Goal: Task Accomplishment & Management: Manage account settings

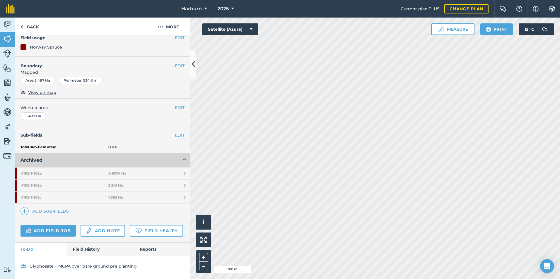
scroll to position [71, 0]
click at [89, 252] on link "Field History" at bounding box center [100, 249] width 66 height 13
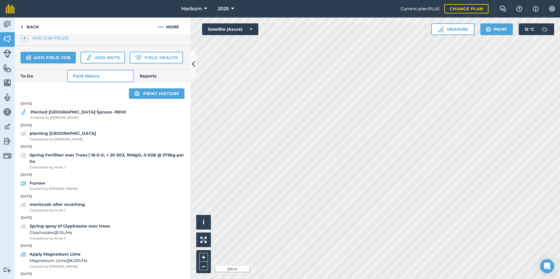
scroll to position [247, 0]
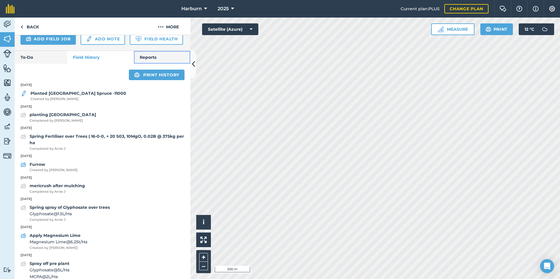
click at [156, 64] on link "Reports" at bounding box center [162, 57] width 57 height 13
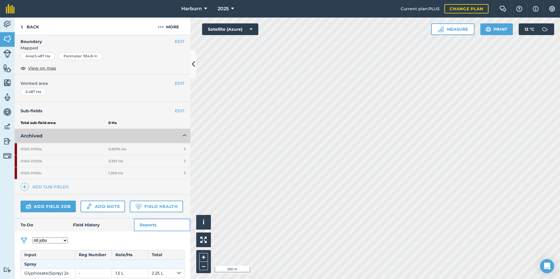
scroll to position [100, 0]
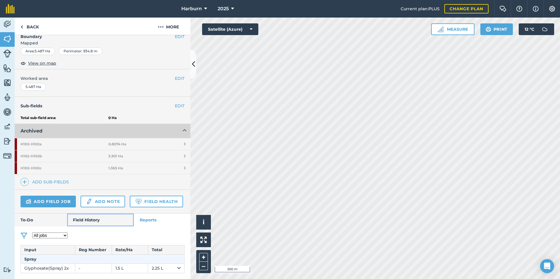
click at [92, 220] on link "Field History" at bounding box center [100, 220] width 66 height 13
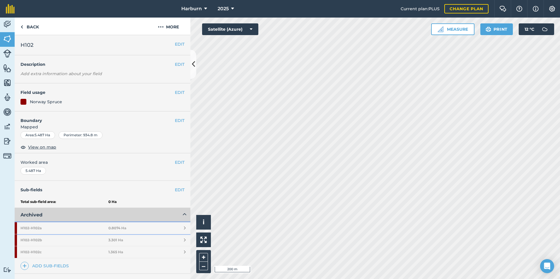
click at [130, 227] on link "H102 - H102a 0.8074 Ha" at bounding box center [103, 229] width 176 height 12
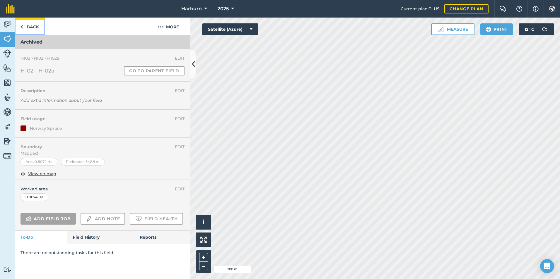
click at [28, 26] on link "Back" at bounding box center [30, 26] width 30 height 17
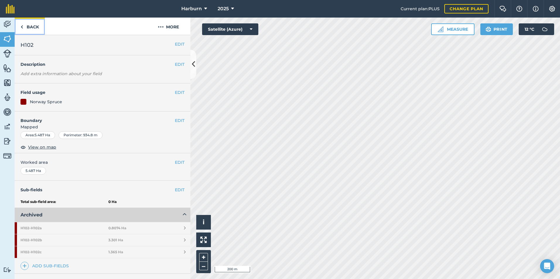
click at [35, 27] on link "Back" at bounding box center [30, 26] width 30 height 17
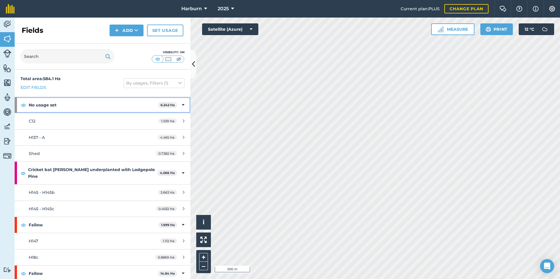
click at [175, 104] on div "No usage set 6.242 Ha" at bounding box center [103, 105] width 176 height 16
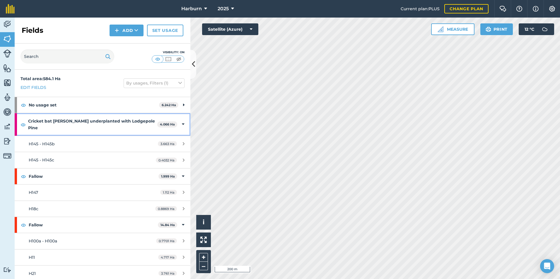
click at [176, 122] on div "Cricket bat [PERSON_NAME] underplanted with Lodgepole Pine 4.066 Ha" at bounding box center [103, 124] width 176 height 23
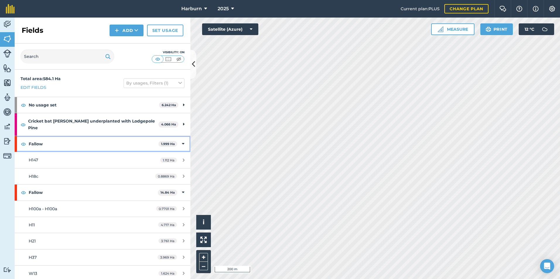
click at [177, 137] on div "Fallow 1.999 Ha" at bounding box center [103, 144] width 176 height 16
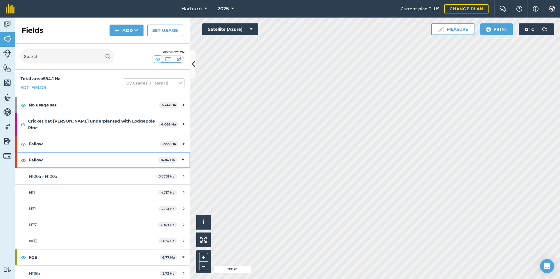
click at [177, 152] on div "Fallow 14.84 Ha" at bounding box center [103, 160] width 176 height 16
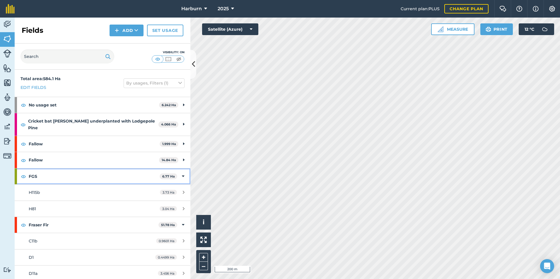
click at [182, 173] on icon at bounding box center [183, 176] width 3 height 6
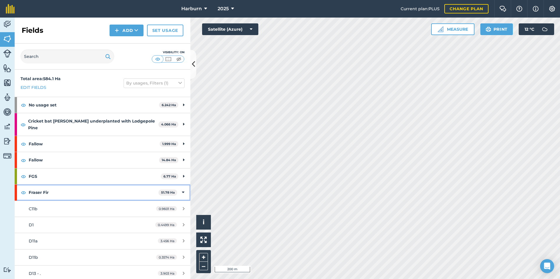
drag, startPoint x: 179, startPoint y: 168, endPoint x: 179, endPoint y: 185, distance: 16.7
click at [182, 189] on icon at bounding box center [183, 192] width 3 height 6
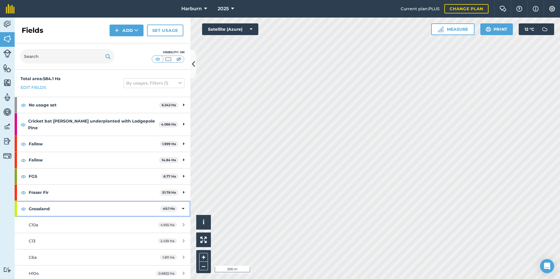
click at [182, 206] on icon at bounding box center [183, 209] width 3 height 6
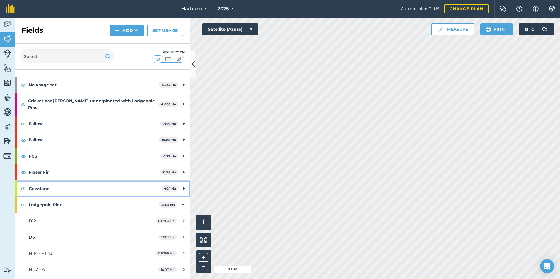
scroll to position [29, 0]
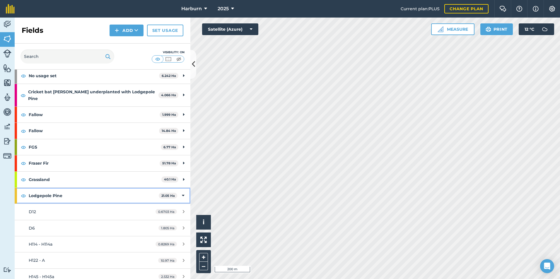
click at [177, 190] on div "Lodgepole Pine 21.05 Ha" at bounding box center [103, 196] width 176 height 16
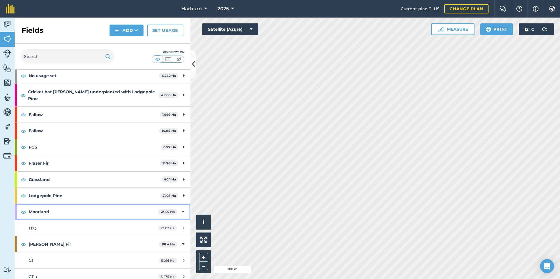
click at [182, 209] on icon at bounding box center [183, 212] width 3 height 6
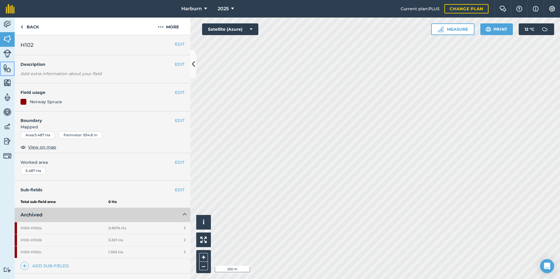
click at [6, 66] on img at bounding box center [7, 68] width 8 height 9
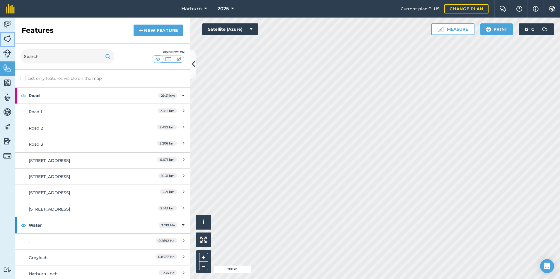
click at [7, 39] on img at bounding box center [7, 39] width 8 height 9
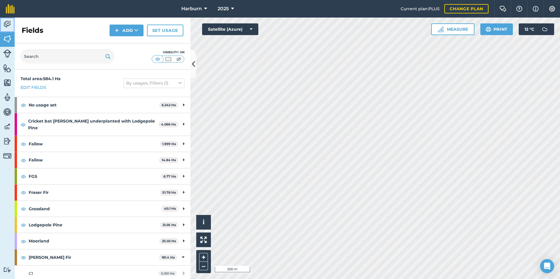
click at [8, 23] on img at bounding box center [7, 24] width 8 height 9
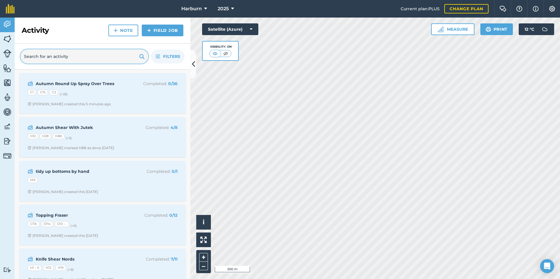
click at [50, 56] on input "text" at bounding box center [84, 56] width 128 height 14
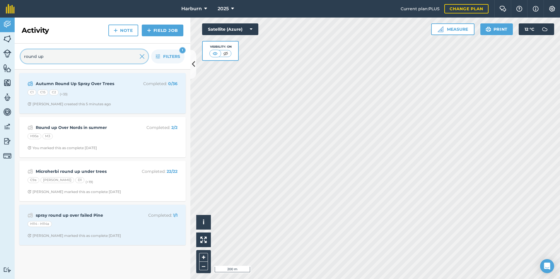
type input "round up"
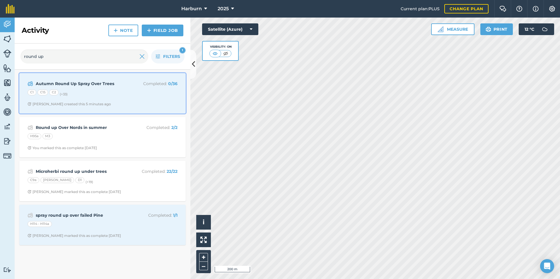
click at [115, 90] on div "C1 C15 C2 (+ 33 )" at bounding box center [103, 94] width 150 height 8
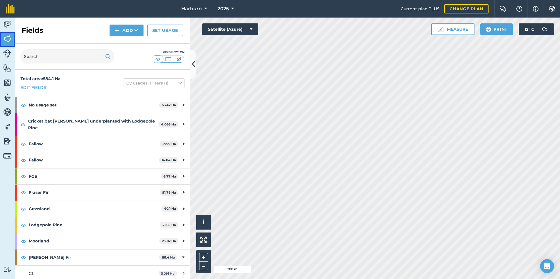
click at [9, 35] on img at bounding box center [7, 39] width 8 height 9
click at [7, 22] on img at bounding box center [7, 24] width 8 height 9
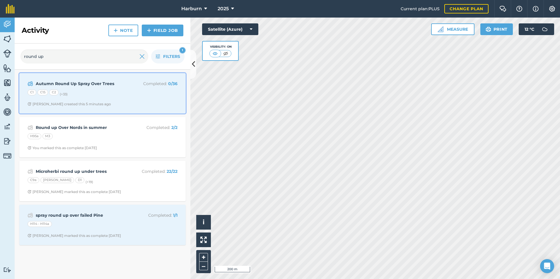
click at [93, 88] on div "Autumn Round Up Spray Over Trees Completed : 0 / 36 C1 C15 C2 (+ 33 ) [PERSON_N…" at bounding box center [102, 93] width 159 height 33
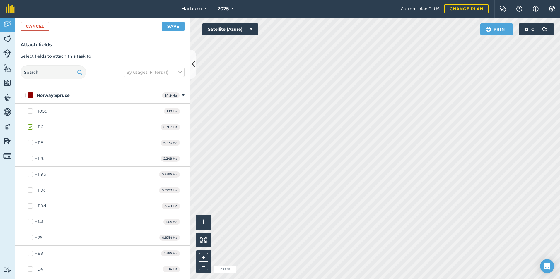
scroll to position [2138, 0]
click at [40, 26] on button "Cancel" at bounding box center [34, 26] width 29 height 9
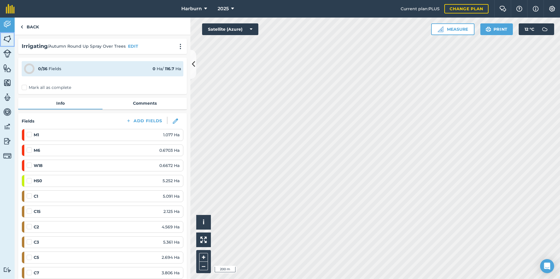
click at [10, 39] on img at bounding box center [7, 39] width 8 height 9
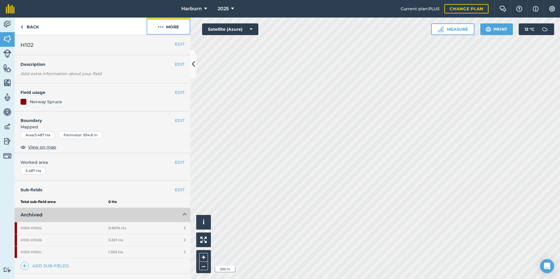
click at [167, 27] on button "More" at bounding box center [168, 26] width 44 height 17
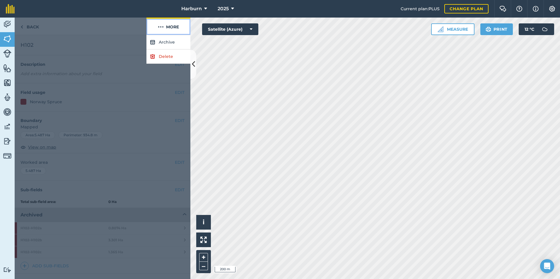
click at [167, 27] on button "More" at bounding box center [168, 26] width 44 height 17
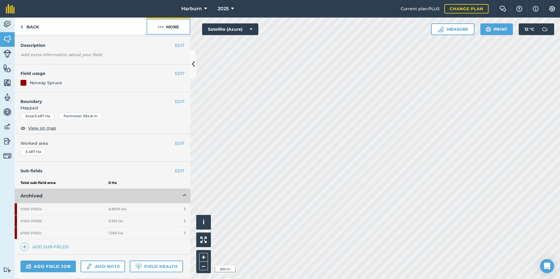
scroll to position [59, 0]
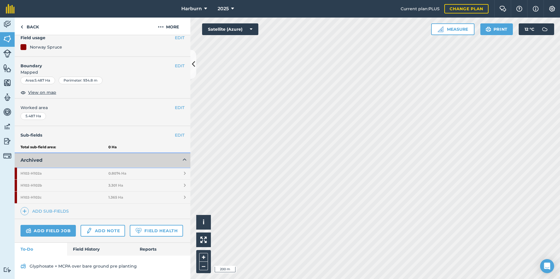
click at [143, 159] on button "Archived" at bounding box center [103, 160] width 176 height 14
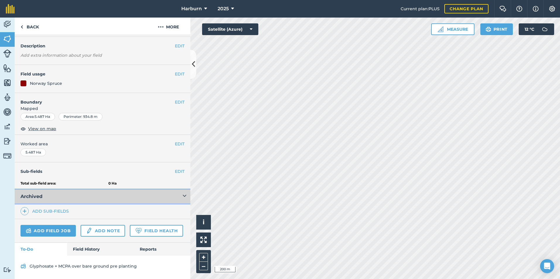
scroll to position [35, 0]
click at [58, 225] on link "Add field job" at bounding box center [47, 231] width 55 height 12
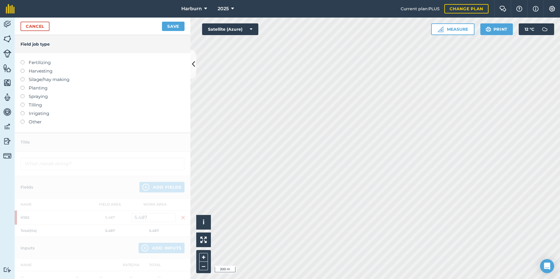
click at [37, 121] on label "Other" at bounding box center [102, 122] width 164 height 7
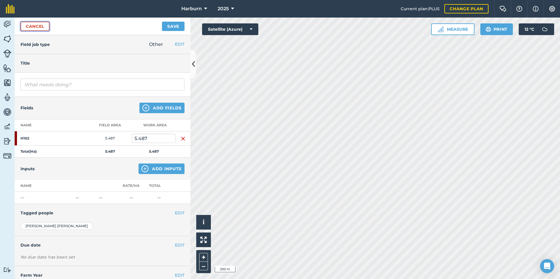
click at [40, 23] on link "Cancel" at bounding box center [34, 26] width 29 height 9
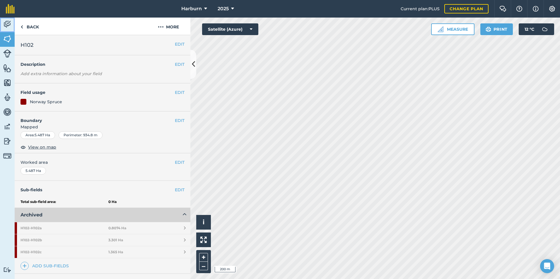
click at [8, 26] on img at bounding box center [7, 24] width 8 height 9
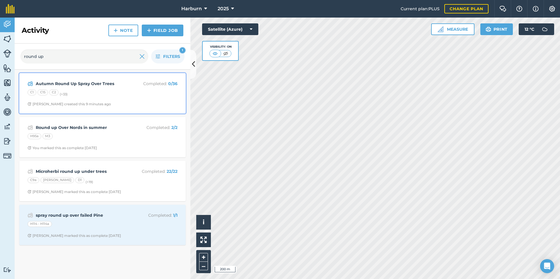
click at [83, 84] on strong "Autumn Round Up Spray Over Trees" at bounding box center [82, 84] width 93 height 6
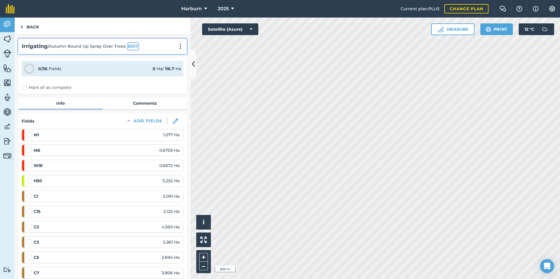
click at [132, 45] on button "EDIT" at bounding box center [133, 46] width 10 height 6
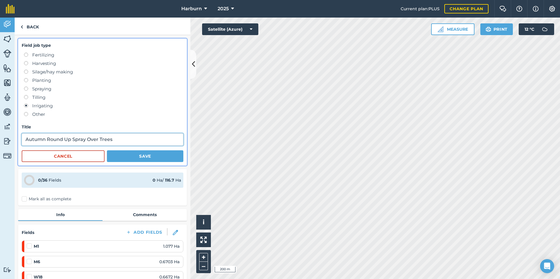
drag, startPoint x: 121, startPoint y: 139, endPoint x: 10, endPoint y: 136, distance: 111.3
click at [10, 136] on div "Activity Fields Livestock Features Maps Team Vehicles Data Reporting Billing Tu…" at bounding box center [280, 149] width 560 height 262
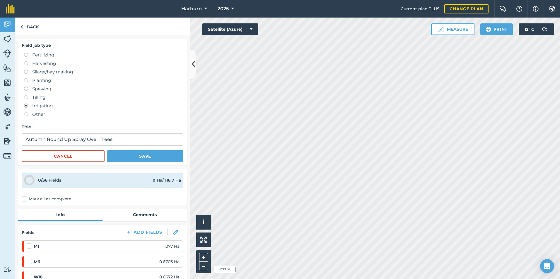
click at [110, 100] on label "Tilling" at bounding box center [103, 97] width 159 height 7
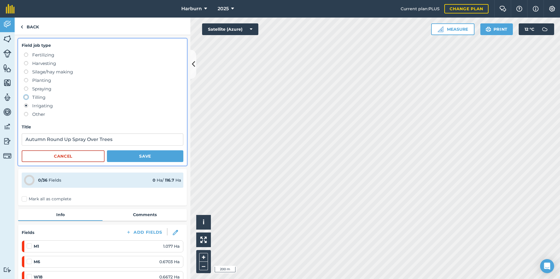
radio input "true"
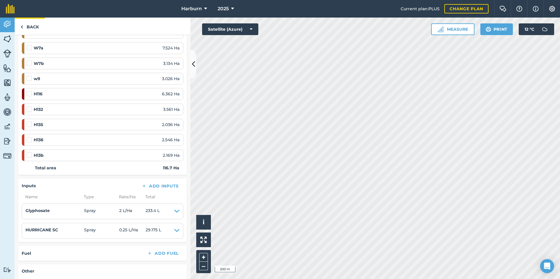
scroll to position [625, 0]
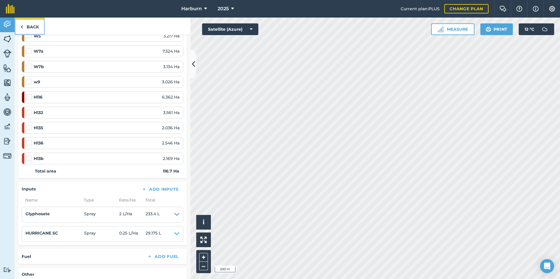
click at [28, 28] on link "Back" at bounding box center [30, 26] width 30 height 17
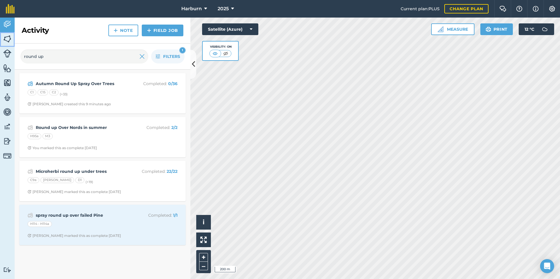
click at [7, 39] on img at bounding box center [7, 39] width 8 height 9
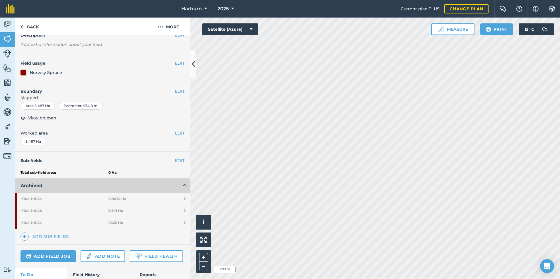
scroll to position [59, 0]
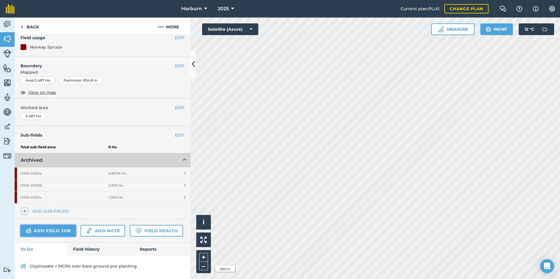
click at [65, 226] on link "Add field job" at bounding box center [47, 231] width 55 height 12
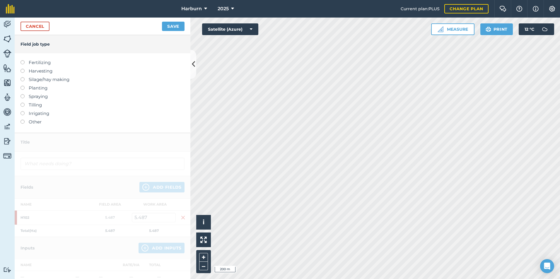
click at [36, 122] on label "Other" at bounding box center [102, 122] width 164 height 7
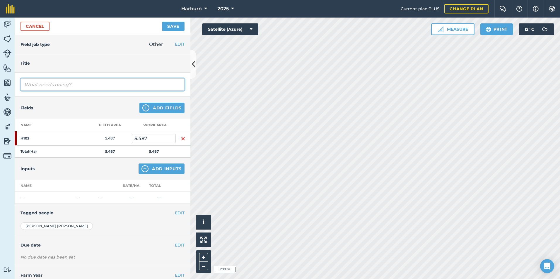
click at [50, 87] on input "text" at bounding box center [102, 84] width 164 height 12
paste input "Autumn Round Up Spray Over Trees"
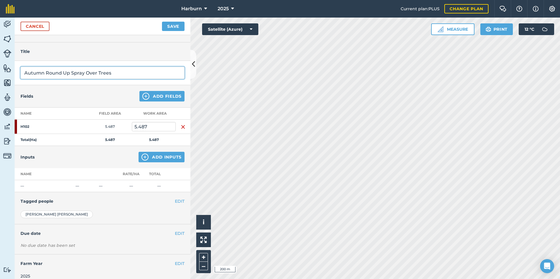
scroll to position [18, 0]
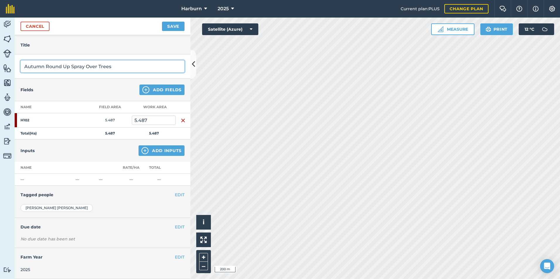
type input "Autumn Round Up Spray Over Trees"
click at [142, 152] on img at bounding box center [144, 150] width 7 height 7
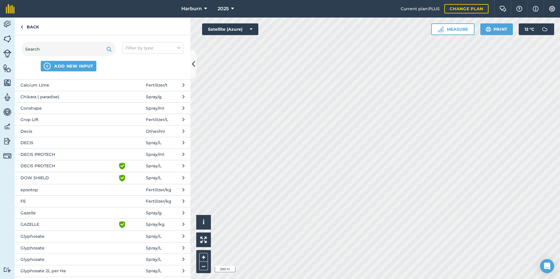
scroll to position [176, 0]
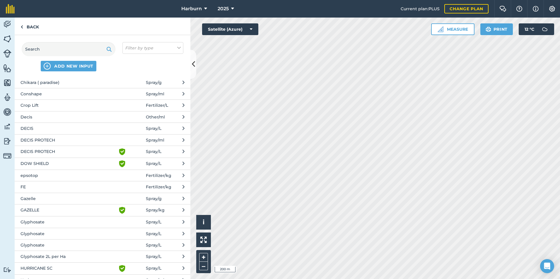
click at [74, 220] on span "Glyphosate" at bounding box center [68, 222] width 96 height 6
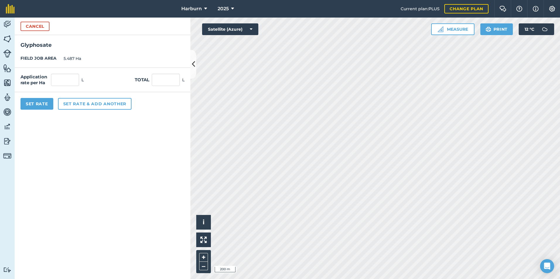
click at [50, 75] on div "Application rate per Ha L" at bounding box center [51, 80] width 63 height 12
drag, startPoint x: 50, startPoint y: 75, endPoint x: 61, endPoint y: 77, distance: 11.7
click at [61, 77] on input "text" at bounding box center [65, 80] width 28 height 12
type input "2"
type input "10.974"
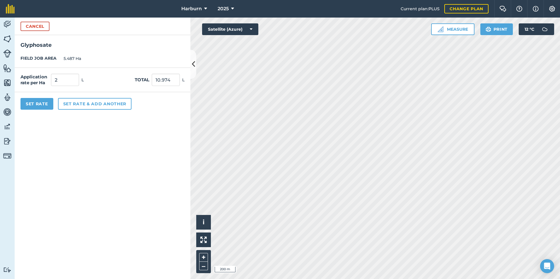
click at [100, 139] on form "Cancel Glyphosate FIELD JOB AREA 5.487 Ha Application rate per Ha 2 L Total 10.…" at bounding box center [103, 149] width 176 height 262
click at [69, 103] on button "Set rate & add another" at bounding box center [95, 104] width 74 height 12
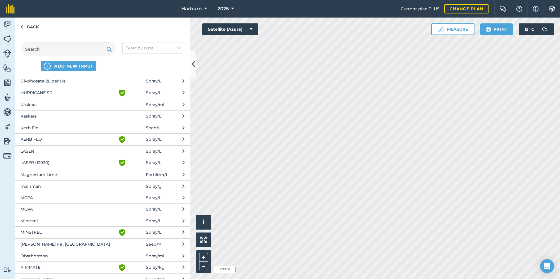
scroll to position [322, 0]
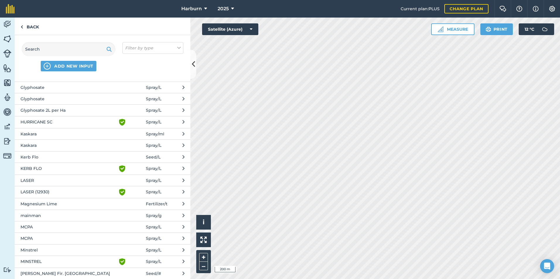
click at [73, 124] on span "HURRICANE SC" at bounding box center [68, 122] width 96 height 7
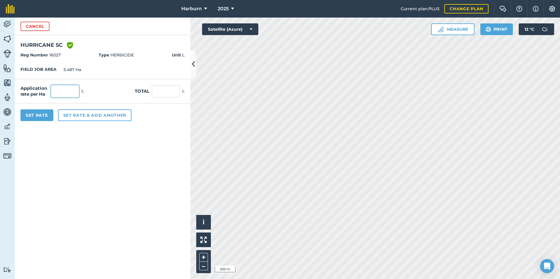
click at [64, 90] on input "text" at bounding box center [65, 91] width 28 height 12
type input "0.25"
type input "1.372"
click at [68, 148] on form "Cancel HURRICANE SC Green shield with white tick Reg Number 16027 Type HERBICID…" at bounding box center [103, 149] width 176 height 262
click at [43, 118] on button "Set Rate" at bounding box center [36, 116] width 33 height 12
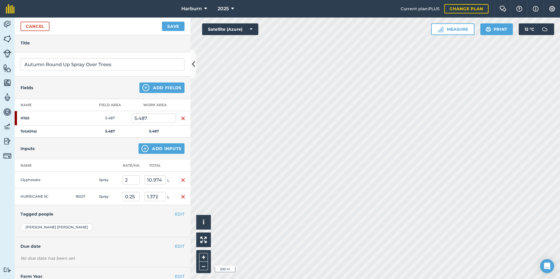
scroll to position [0, 0]
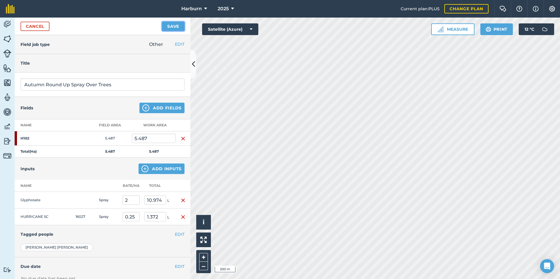
click at [167, 28] on button "Save" at bounding box center [173, 26] width 23 height 9
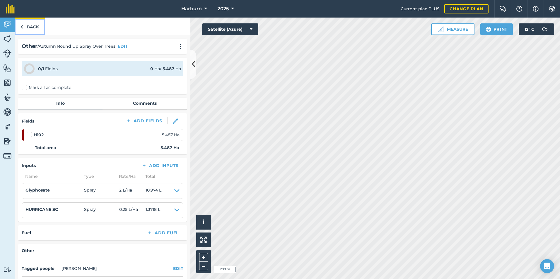
click at [28, 24] on link "Back" at bounding box center [30, 26] width 30 height 17
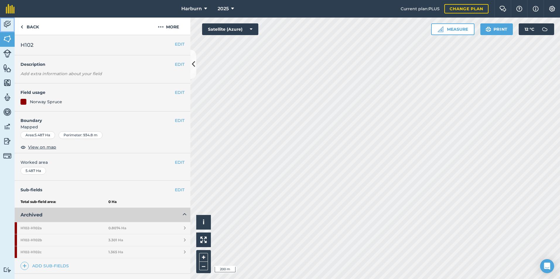
click at [8, 23] on img at bounding box center [7, 24] width 8 height 9
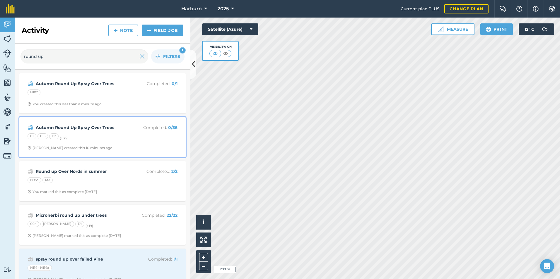
click at [131, 127] on p "Completed : 0 / 36" at bounding box center [154, 127] width 47 height 6
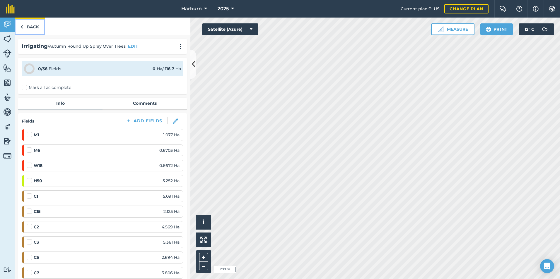
click at [26, 25] on link "Back" at bounding box center [30, 26] width 30 height 17
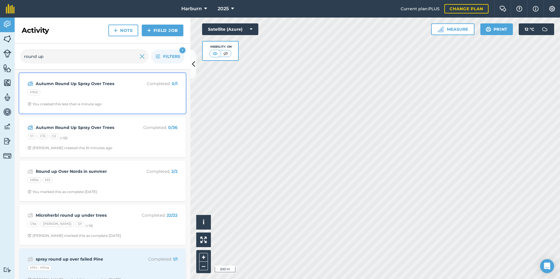
click at [69, 83] on strong "Autumn Round Up Spray Over Trees" at bounding box center [82, 84] width 93 height 6
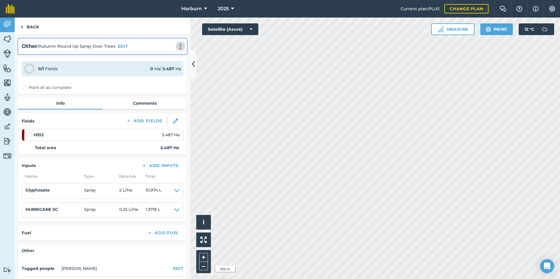
click at [177, 45] on img at bounding box center [180, 47] width 7 height 6
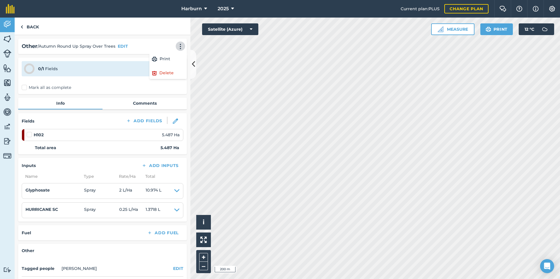
click at [113, 48] on span "/ Autumn Round Up Spray Over Trees" at bounding box center [76, 46] width 78 height 6
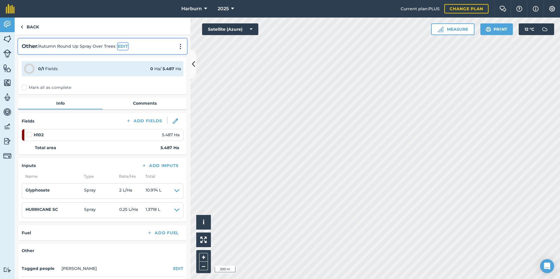
click at [121, 47] on button "EDIT" at bounding box center [123, 46] width 10 height 6
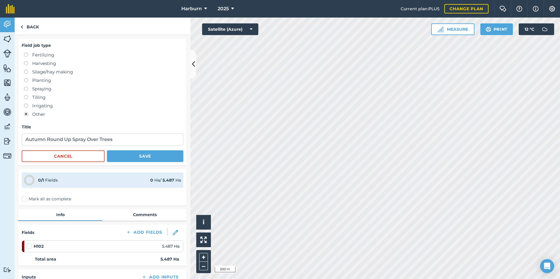
click at [30, 106] on label "Irrigating" at bounding box center [103, 105] width 159 height 7
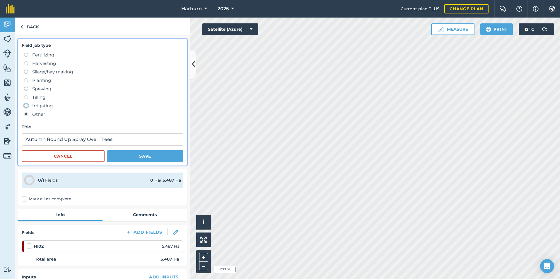
radio input "true"
click at [115, 158] on button "Save" at bounding box center [145, 157] width 76 height 12
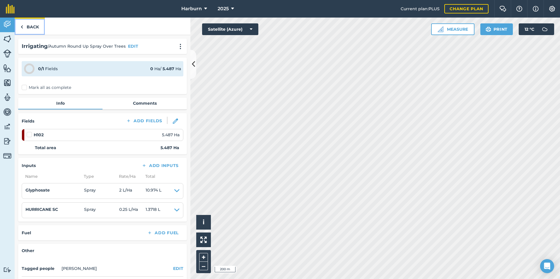
click at [32, 30] on link "Back" at bounding box center [30, 26] width 30 height 17
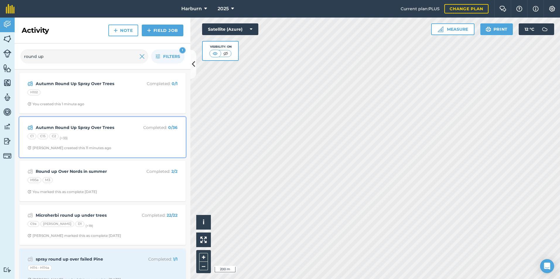
click at [154, 134] on div "C1 C15 C2 (+ 33 )" at bounding box center [103, 138] width 150 height 8
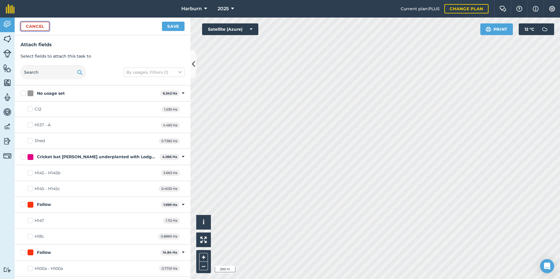
click at [37, 26] on button "Cancel" at bounding box center [34, 26] width 29 height 9
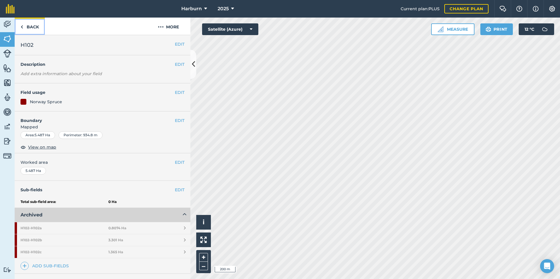
click at [27, 27] on link "Back" at bounding box center [30, 26] width 30 height 17
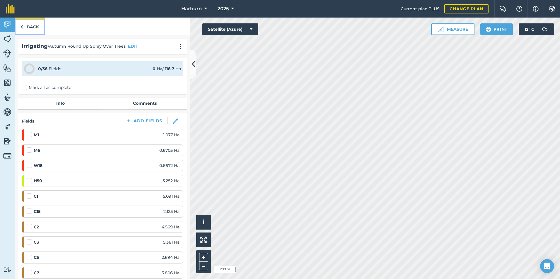
click at [26, 28] on link "Back" at bounding box center [30, 26] width 30 height 17
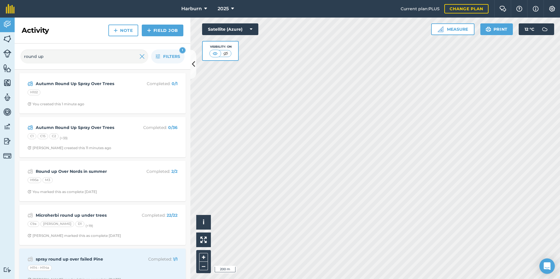
click at [543, 266] on div "Open Intercom Messenger" at bounding box center [547, 267] width 16 height 16
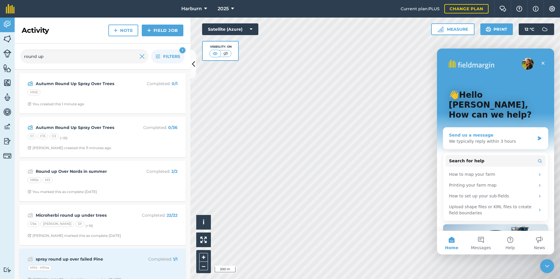
click at [469, 139] on div "We typically reply within 3 hours" at bounding box center [492, 142] width 86 height 6
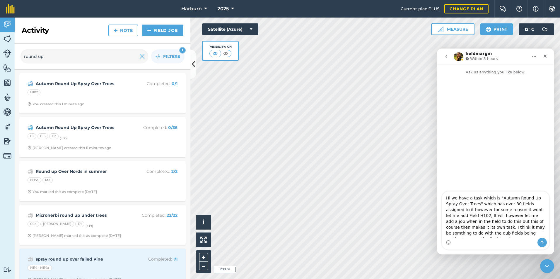
type textarea "Hi we have a task which is "Autumn Round Up Spray Over Trees" which has over 30…"
drag, startPoint x: 522, startPoint y: 239, endPoint x: 515, endPoint y: 236, distance: 8.1
click at [515, 235] on div "Hi we have a task which is "Autumn Round Up Spray Over Trees" which has over 30…" at bounding box center [495, 221] width 107 height 58
drag, startPoint x: 517, startPoint y: 236, endPoint x: 439, endPoint y: 192, distance: 89.0
click at [439, 193] on div "Hi we have a task which is "Autumn Round Up Spray Over Trees" which has over 30…" at bounding box center [495, 221] width 117 height 59
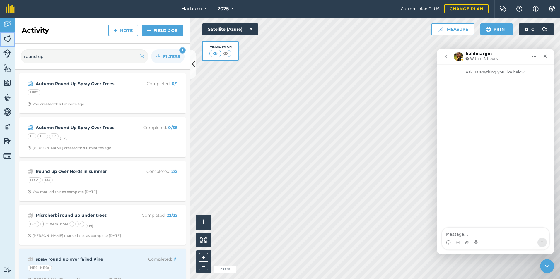
click at [6, 40] on img at bounding box center [7, 39] width 8 height 9
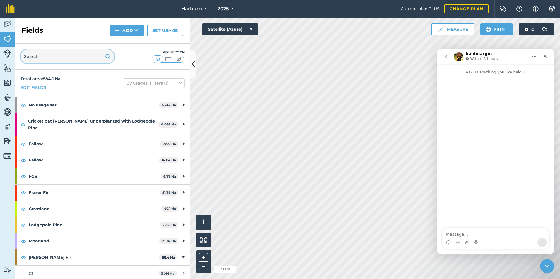
click at [35, 56] on input "text" at bounding box center [67, 56] width 94 height 14
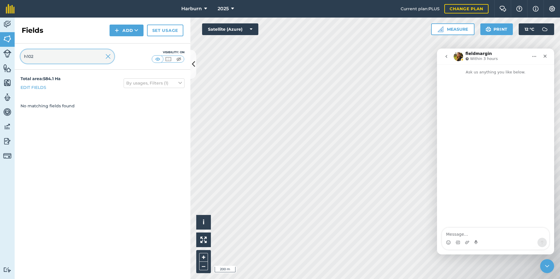
type input "h102"
click at [108, 55] on img at bounding box center [107, 56] width 5 height 7
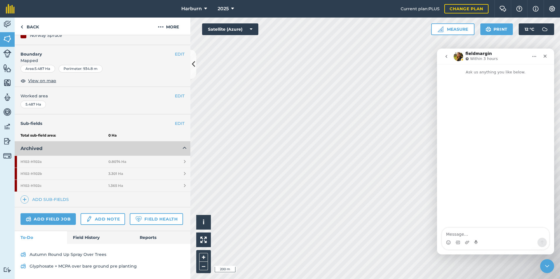
scroll to position [83, 0]
click at [134, 237] on link "Reports" at bounding box center [162, 237] width 57 height 13
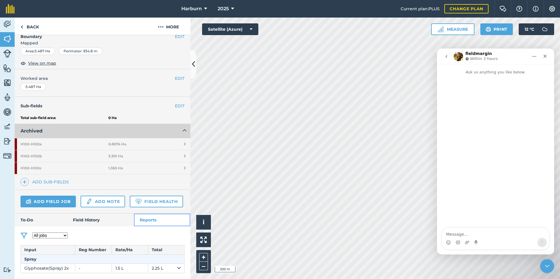
scroll to position [100, 0]
click at [85, 219] on link "Field History" at bounding box center [100, 220] width 66 height 13
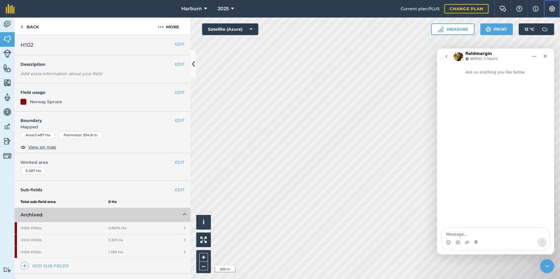
click at [550, 4] on button "Settings" at bounding box center [552, 9] width 16 height 18
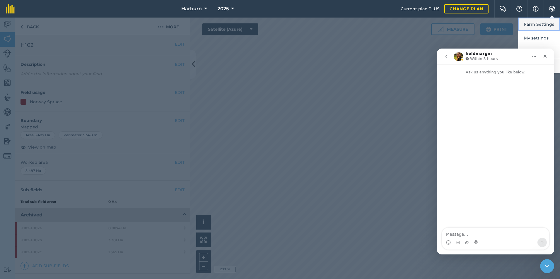
click at [543, 22] on button "Farm Settings" at bounding box center [539, 25] width 42 height 14
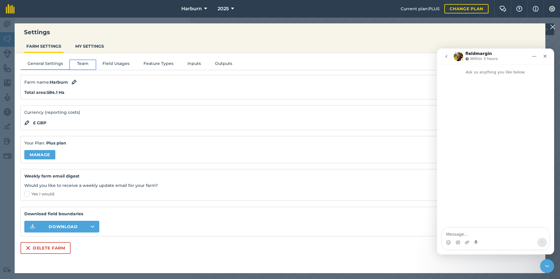
click at [81, 64] on button "Team" at bounding box center [82, 64] width 25 height 9
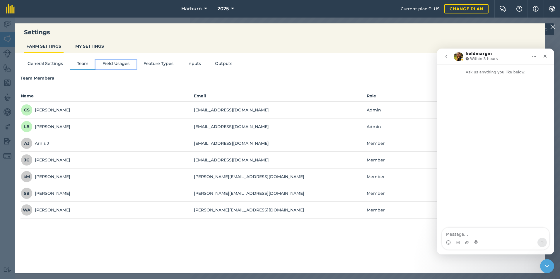
click at [105, 64] on button "Field Usages" at bounding box center [115, 64] width 41 height 9
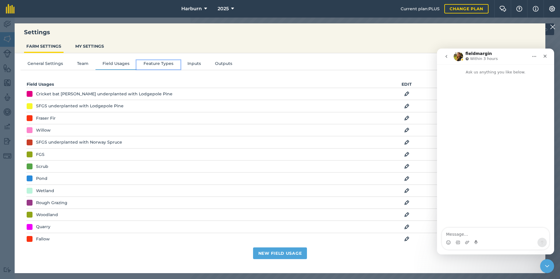
click at [141, 63] on button "Feature Types" at bounding box center [158, 64] width 44 height 9
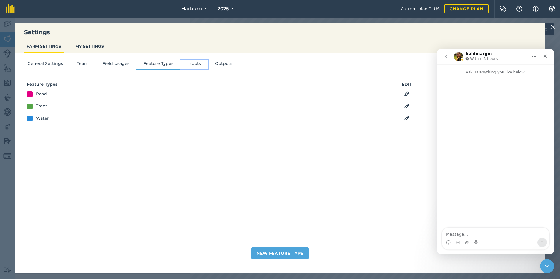
click at [187, 62] on button "Inputs" at bounding box center [194, 64] width 28 height 9
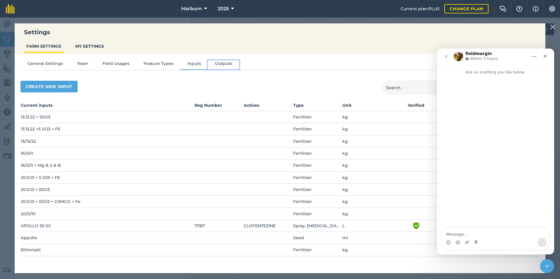
click at [219, 64] on button "Outputs" at bounding box center [223, 64] width 31 height 9
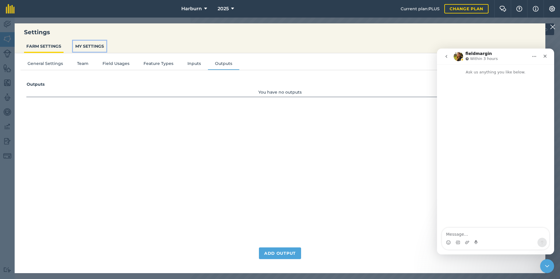
click at [81, 46] on button "MY SETTINGS" at bounding box center [89, 46] width 33 height 11
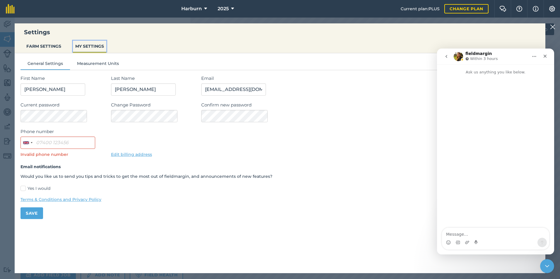
scroll to position [29, 0]
click at [552, 27] on img at bounding box center [552, 26] width 5 height 7
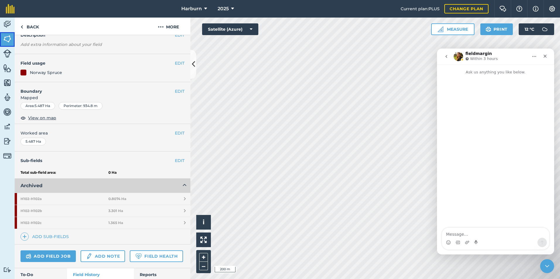
click at [0, 36] on link "Fields" at bounding box center [7, 39] width 15 height 15
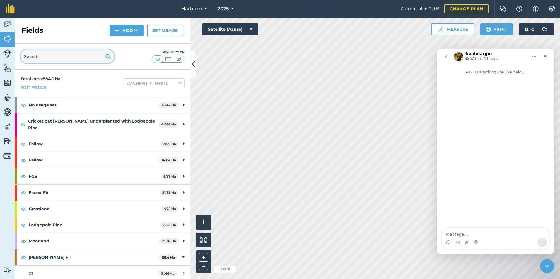
click at [78, 56] on input "text" at bounding box center [67, 56] width 94 height 14
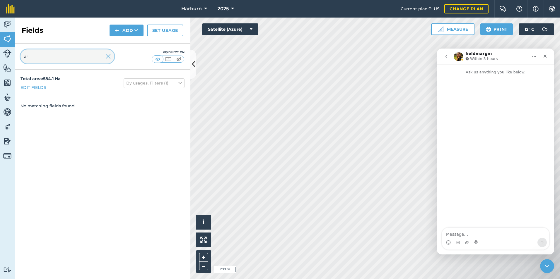
type input "a"
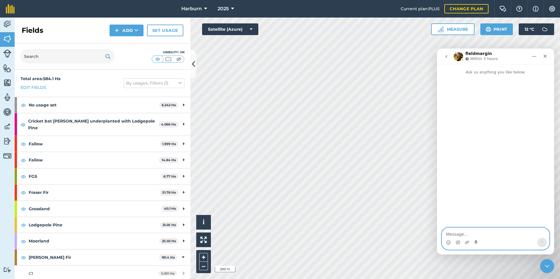
click at [502, 235] on textarea "Message…" at bounding box center [495, 233] width 107 height 10
paste textarea "Hi, we have a task called “Autumn Round Up Spray Over Trees” with over 30 field…"
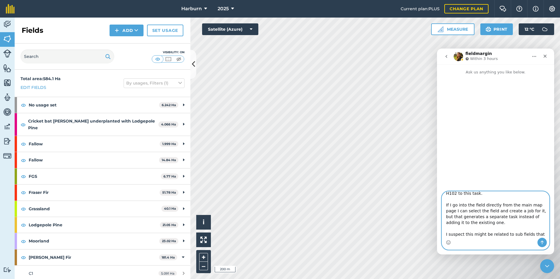
scroll to position [27, 0]
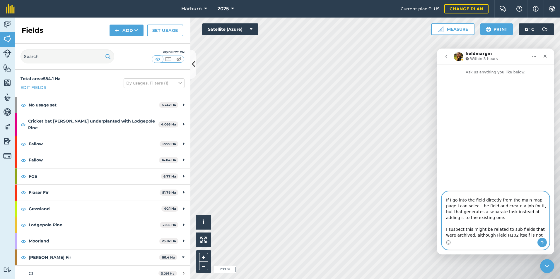
type textarea "Hi, we have a task called “Autumn Round Up Spray Over Trees” with over 30 field…"
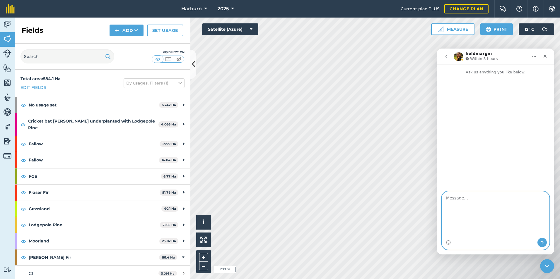
scroll to position [0, 0]
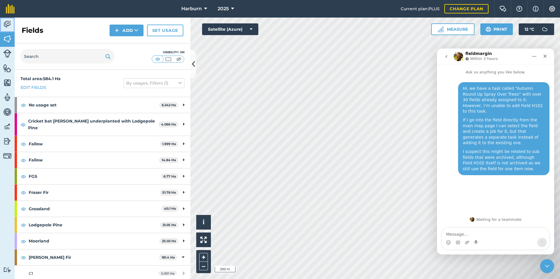
click at [6, 25] on img at bounding box center [7, 24] width 8 height 9
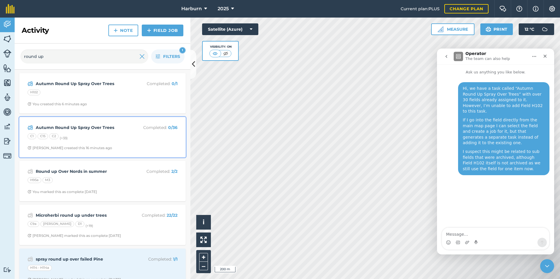
click at [108, 129] on strong "Autumn Round Up Spray Over Trees" at bounding box center [82, 127] width 93 height 6
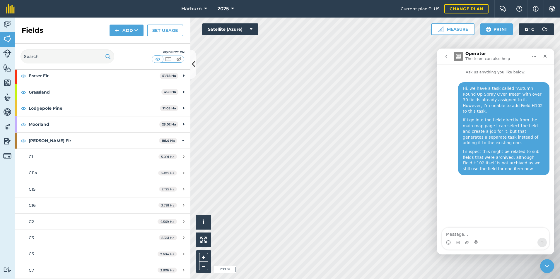
scroll to position [29, 0]
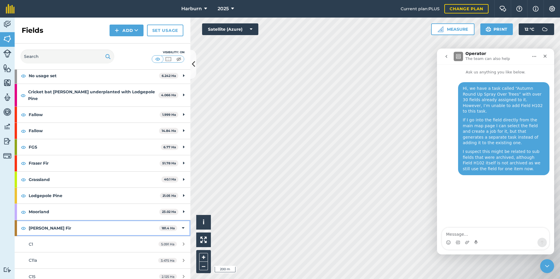
click at [92, 225] on strong "[PERSON_NAME] Fir" at bounding box center [94, 229] width 130 height 16
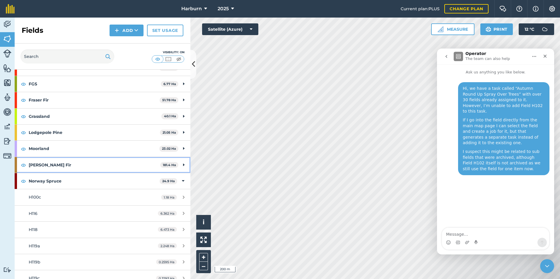
scroll to position [88, 0]
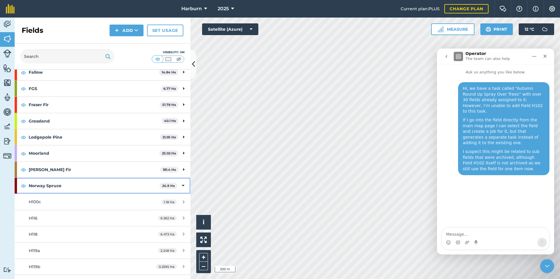
click at [72, 178] on strong "Norway Spruce" at bounding box center [94, 186] width 131 height 16
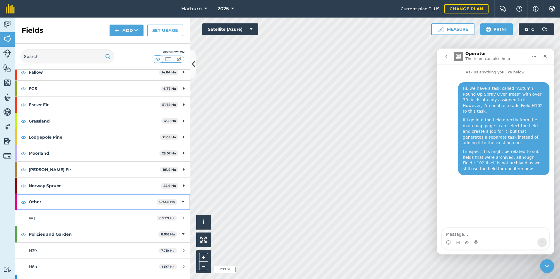
click at [74, 197] on strong "Other" at bounding box center [93, 202] width 128 height 16
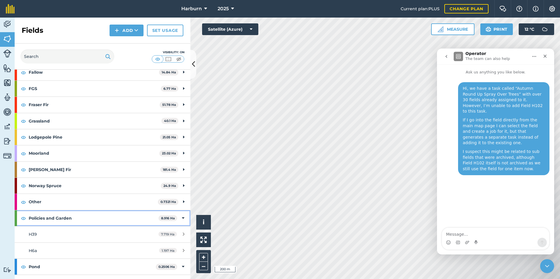
click at [71, 211] on strong "Policies and Garden" at bounding box center [94, 219] width 130 height 16
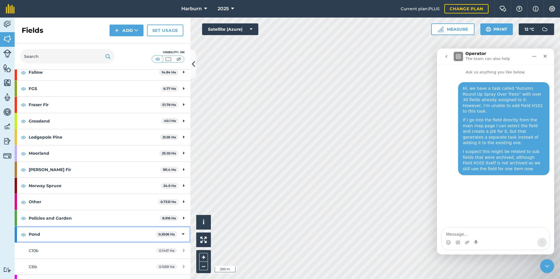
click at [71, 229] on strong "Pond" at bounding box center [92, 235] width 127 height 16
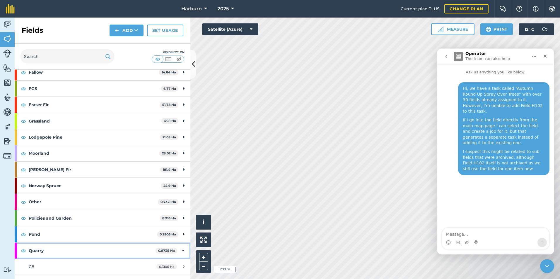
click at [70, 244] on strong "Quarry" at bounding box center [92, 251] width 127 height 16
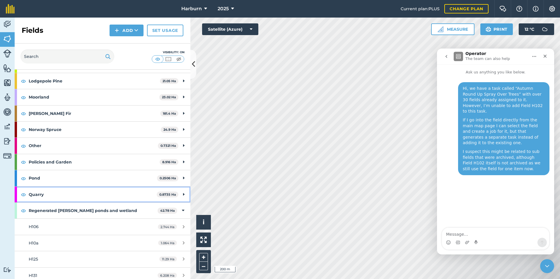
scroll to position [146, 0]
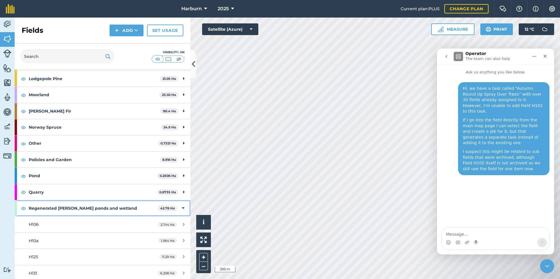
click at [65, 202] on strong "Regenerated [PERSON_NAME] ponds and wetland" at bounding box center [93, 209] width 129 height 16
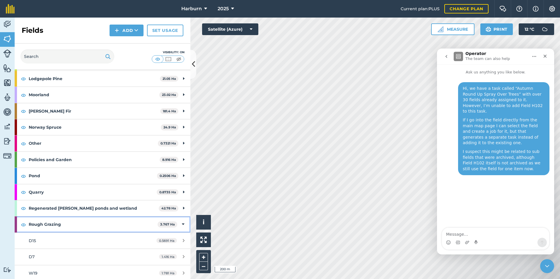
click at [67, 217] on strong "Rough Grazing" at bounding box center [93, 225] width 129 height 16
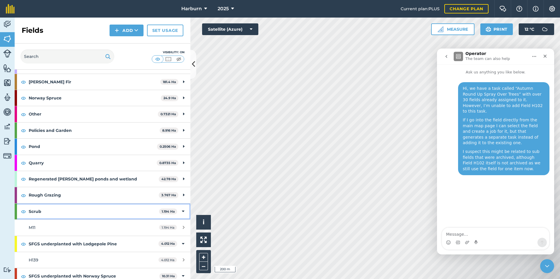
click at [72, 207] on strong "Scrub" at bounding box center [94, 212] width 130 height 16
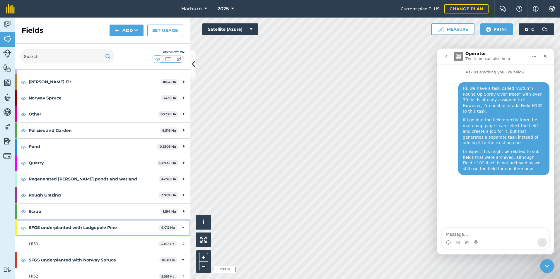
click at [81, 228] on strong "SFGS underplanted with Lodgepole Pine" at bounding box center [94, 228] width 130 height 16
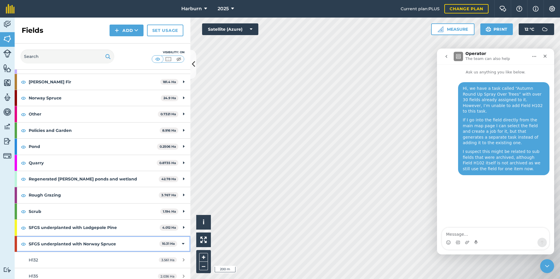
click at [79, 240] on strong "SFGS underplanted with Norway Spruce" at bounding box center [94, 244] width 131 height 16
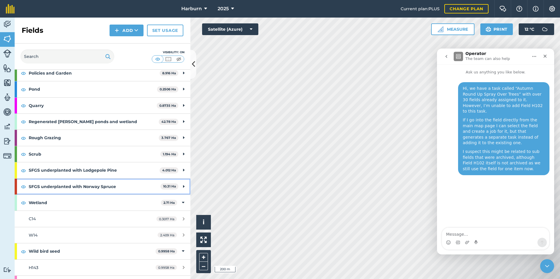
scroll to position [234, 0]
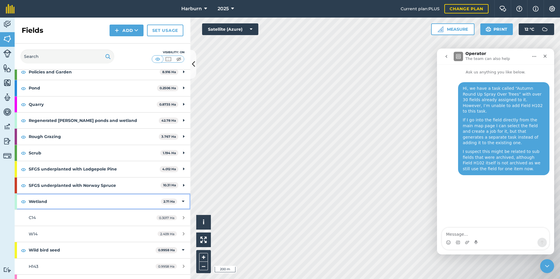
click at [68, 196] on strong "Wetland" at bounding box center [95, 202] width 132 height 16
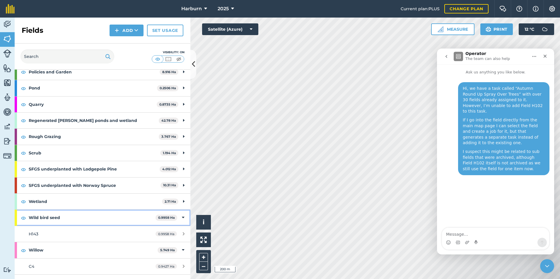
click at [69, 212] on strong "Wild bird seed" at bounding box center [92, 218] width 127 height 16
click at [71, 233] on strong "Willow" at bounding box center [93, 234] width 129 height 16
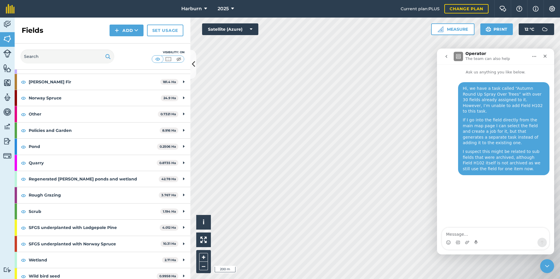
scroll to position [0, 0]
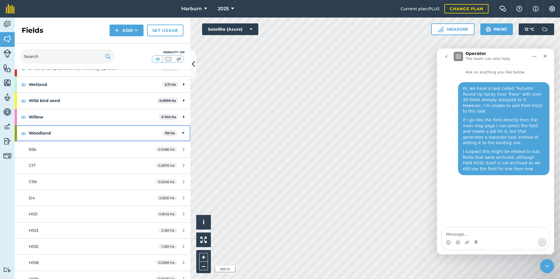
click at [44, 127] on strong "Woodland" at bounding box center [96, 133] width 134 height 16
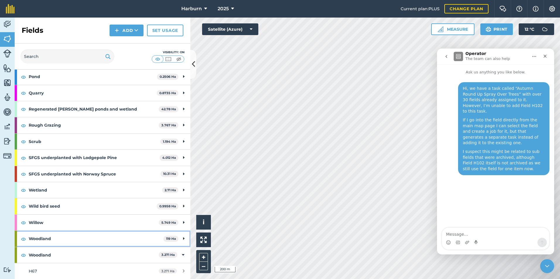
scroll to position [239, 0]
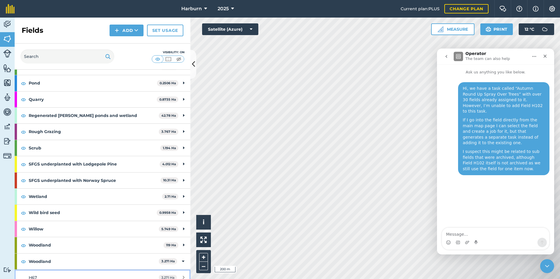
click at [95, 275] on div "H67" at bounding box center [84, 278] width 110 height 6
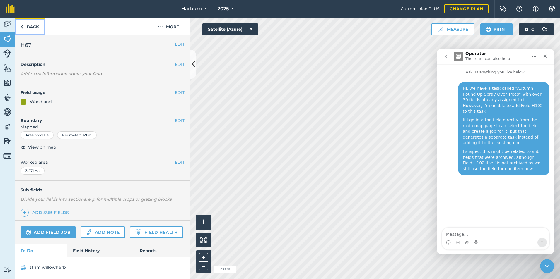
click at [27, 27] on link "Back" at bounding box center [30, 26] width 30 height 17
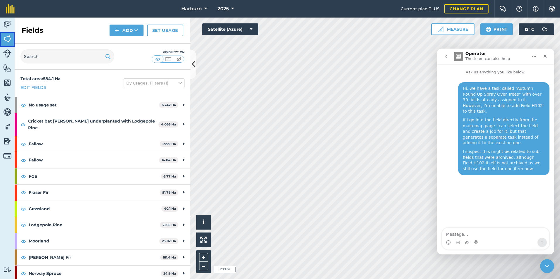
click at [8, 37] on img at bounding box center [7, 39] width 8 height 9
click at [168, 58] on img at bounding box center [168, 59] width 7 height 6
click at [159, 59] on img at bounding box center [157, 59] width 7 height 6
click at [154, 78] on div "Total area : 584.1 Ha Edit fields By usages, Filters (1)" at bounding box center [103, 83] width 176 height 27
click at [154, 81] on button "By usages, Filters (1)" at bounding box center [154, 82] width 61 height 9
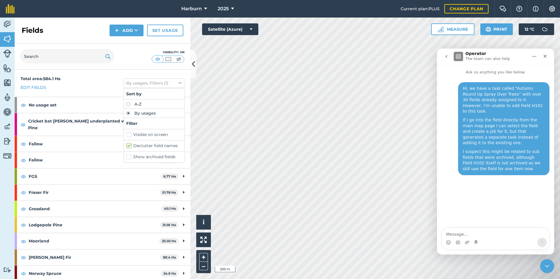
click at [135, 144] on label "Declutter field names" at bounding box center [154, 146] width 56 height 6
click at [130, 144] on input "Declutter field names" at bounding box center [128, 145] width 4 height 4
checkbox input "false"
click at [137, 156] on label "Show archived fields" at bounding box center [154, 157] width 56 height 6
click at [130, 156] on input "Show archived fields" at bounding box center [128, 156] width 4 height 4
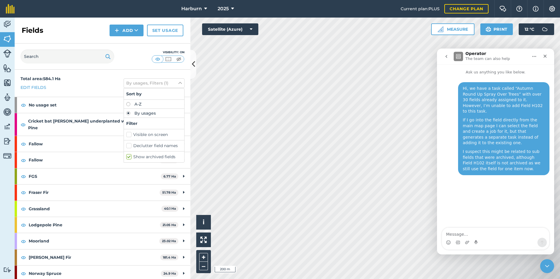
click at [137, 156] on label "Show archived fields" at bounding box center [154, 157] width 56 height 6
click at [130, 156] on input "Show archived fields" at bounding box center [128, 156] width 4 height 4
checkbox input "false"
click at [126, 133] on label "Visible on screen" at bounding box center [154, 135] width 56 height 6
click at [126, 133] on input "Visible on screen" at bounding box center [128, 134] width 4 height 4
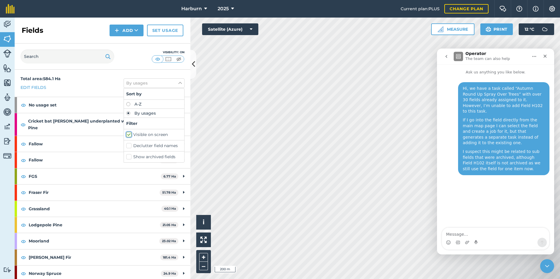
checkbox input "true"
click at [126, 144] on label "Declutter field names" at bounding box center [154, 146] width 56 height 6
click at [126, 144] on input "Declutter field names" at bounding box center [128, 145] width 4 height 4
checkbox input "true"
click at [98, 71] on div "Total area : 584.1 Ha Edit fields By usages, Filters (2) Sort by A-Z By usages …" at bounding box center [103, 83] width 176 height 27
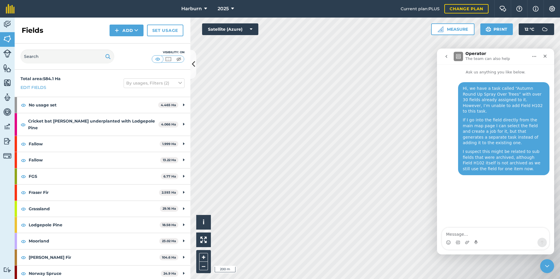
click at [505, 190] on div "Hi, we have a task called “Autumn Round Up Spray Over Trees” with over 30 field…" at bounding box center [495, 151] width 117 height 153
click at [10, 27] on img at bounding box center [7, 24] width 8 height 9
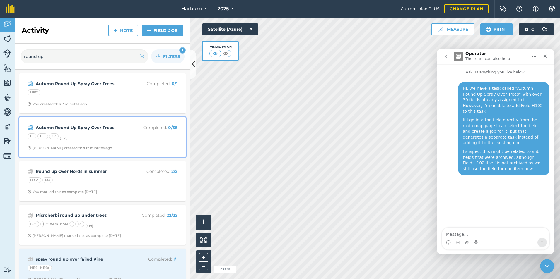
click at [105, 131] on strong "Autumn Round Up Spray Over Trees" at bounding box center [82, 127] width 93 height 6
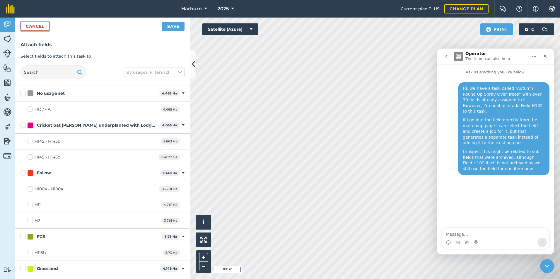
click at [37, 25] on button "Cancel" at bounding box center [34, 26] width 29 height 9
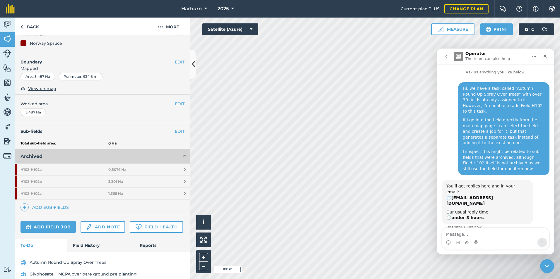
scroll to position [83, 0]
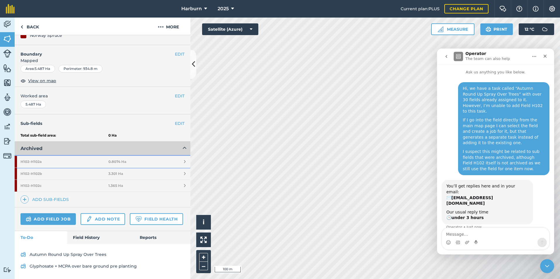
click at [108, 156] on link "H102 - H102a 0.8074 Ha" at bounding box center [103, 162] width 176 height 12
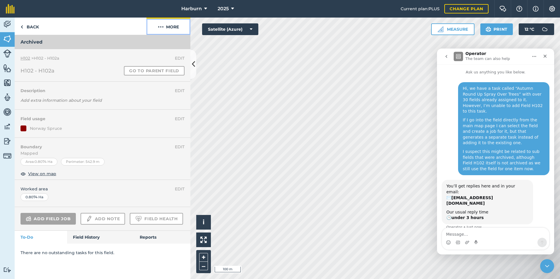
click at [159, 27] on img at bounding box center [161, 26] width 6 height 7
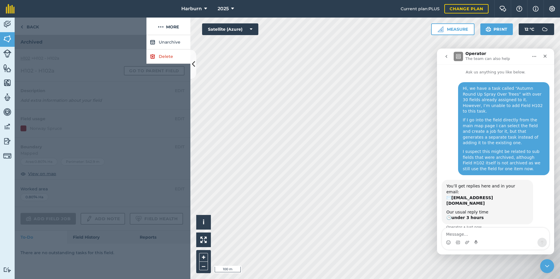
drag, startPoint x: 98, startPoint y: 31, endPoint x: 58, endPoint y: 23, distance: 40.3
click at [98, 31] on div at bounding box center [81, 27] width 132 height 18
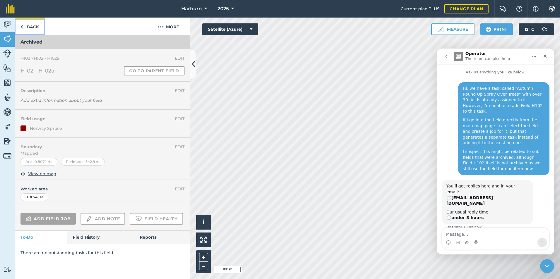
click at [30, 25] on link "Back" at bounding box center [30, 26] width 30 height 17
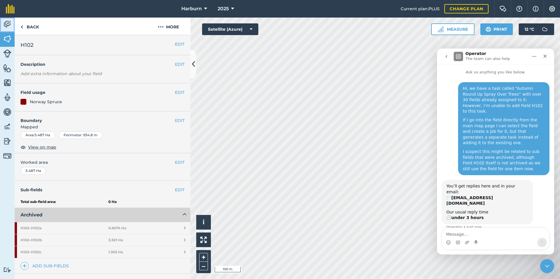
click at [9, 20] on img at bounding box center [7, 24] width 8 height 9
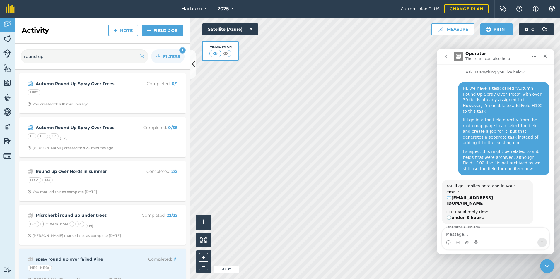
click at [515, 125] on div "If I go into the field directly from the main map page I can select the field a…" at bounding box center [504, 131] width 82 height 29
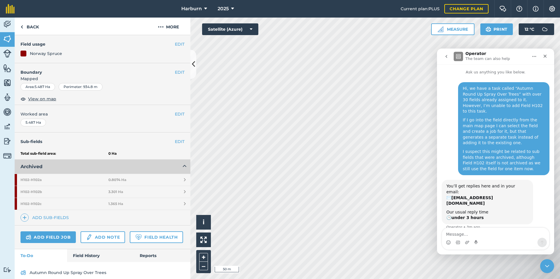
scroll to position [59, 0]
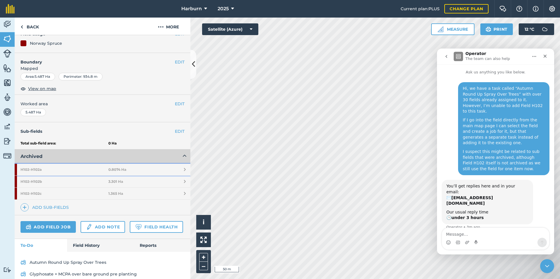
click at [37, 167] on strong "H102 - H102a" at bounding box center [64, 170] width 88 height 12
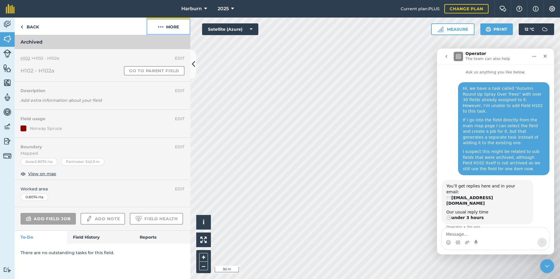
click at [166, 22] on button "More" at bounding box center [168, 26] width 44 height 17
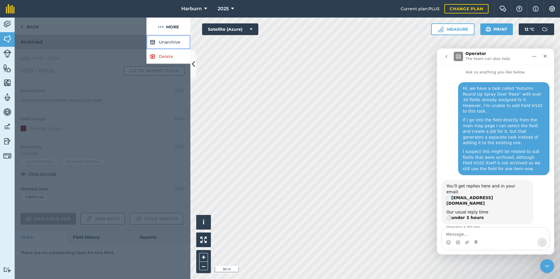
click at [161, 40] on button "Unarchive" at bounding box center [168, 42] width 44 height 14
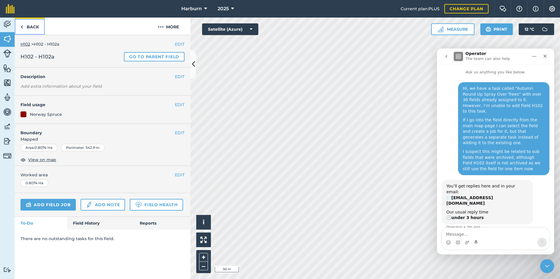
click at [27, 23] on link "Back" at bounding box center [30, 26] width 30 height 17
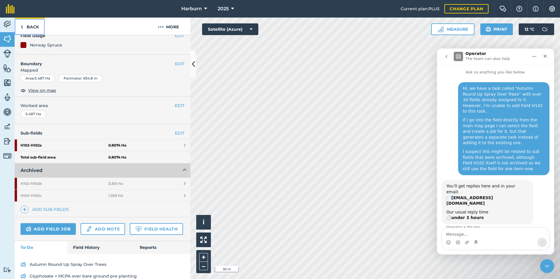
scroll to position [59, 0]
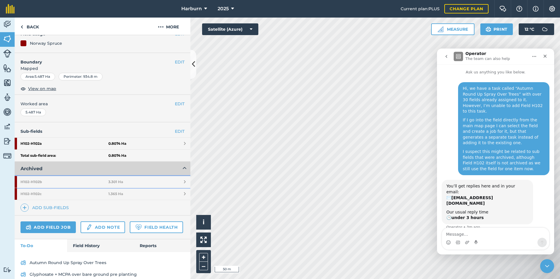
click at [89, 181] on strong "H102 - H102b" at bounding box center [64, 182] width 88 height 12
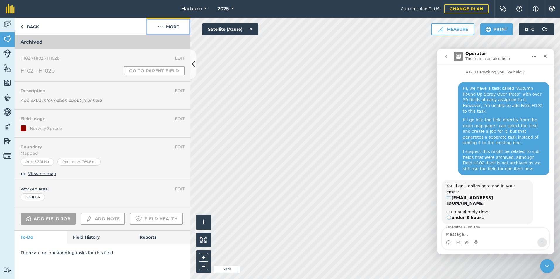
click at [166, 26] on button "More" at bounding box center [168, 26] width 44 height 17
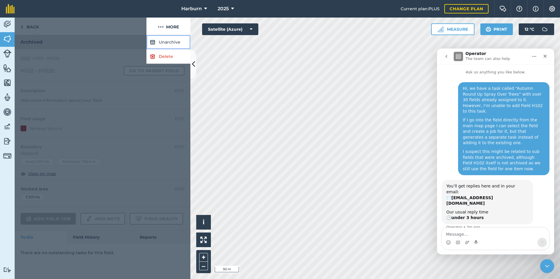
click at [159, 43] on button "Unarchive" at bounding box center [168, 42] width 44 height 14
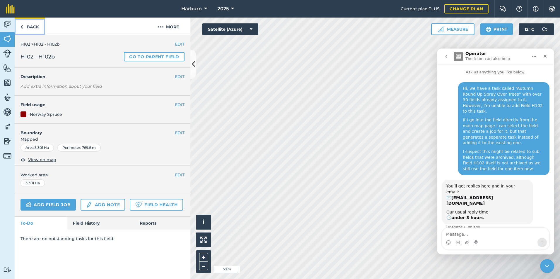
click at [39, 25] on link "Back" at bounding box center [30, 26] width 30 height 17
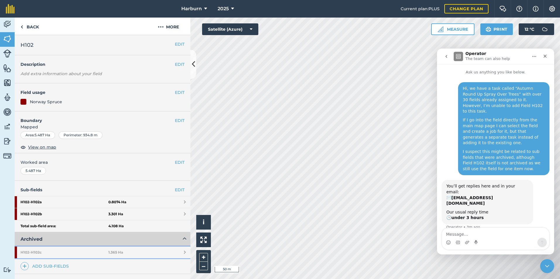
drag, startPoint x: 73, startPoint y: 250, endPoint x: 73, endPoint y: 245, distance: 4.7
click at [73, 250] on strong "H102 - H102c" at bounding box center [64, 253] width 88 height 12
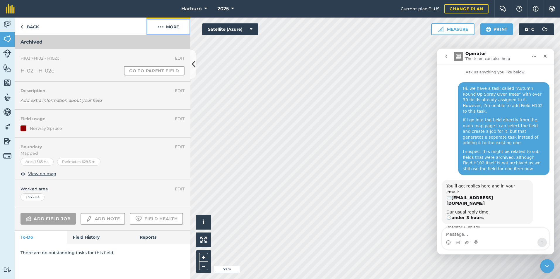
click at [167, 21] on button "More" at bounding box center [168, 26] width 44 height 17
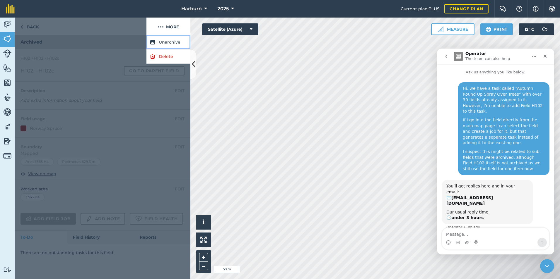
click at [158, 44] on button "Unarchive" at bounding box center [168, 42] width 44 height 14
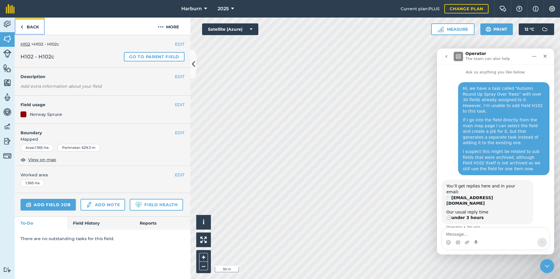
click at [29, 26] on link "Back" at bounding box center [30, 26] width 30 height 17
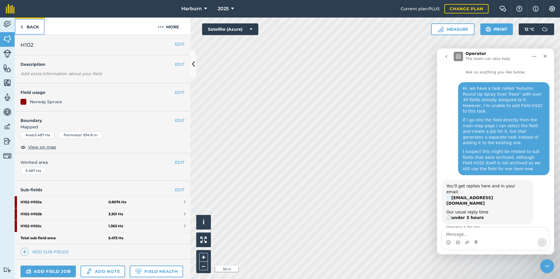
click at [29, 26] on link "Back" at bounding box center [30, 26] width 30 height 17
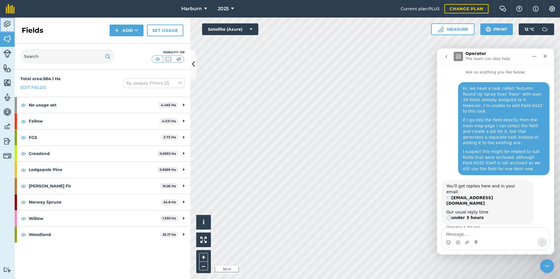
click at [8, 21] on img at bounding box center [7, 24] width 8 height 9
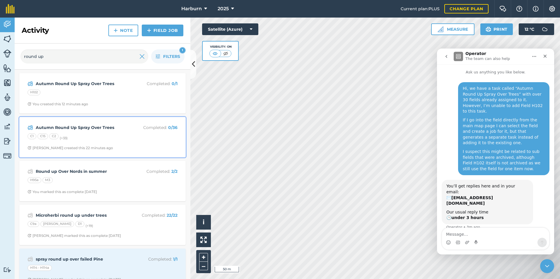
click at [79, 136] on div "C1 C15 C2 (+ 33 )" at bounding box center [103, 138] width 150 height 8
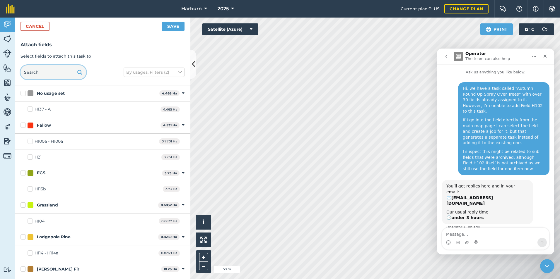
click at [61, 68] on input "text" at bounding box center [53, 72] width 66 height 14
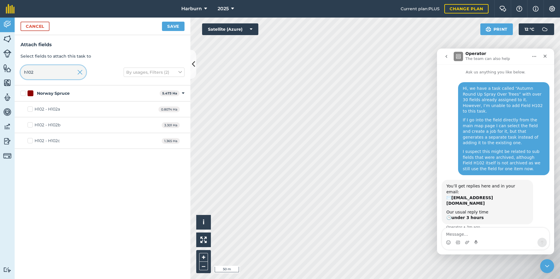
type input "h102"
click at [54, 110] on div "H102 - H102a" at bounding box center [47, 109] width 25 height 6
click at [31, 110] on input "H102 - H102a" at bounding box center [30, 108] width 4 height 4
checkbox input "true"
click at [55, 124] on div "H102 - H102b" at bounding box center [48, 125] width 26 height 6
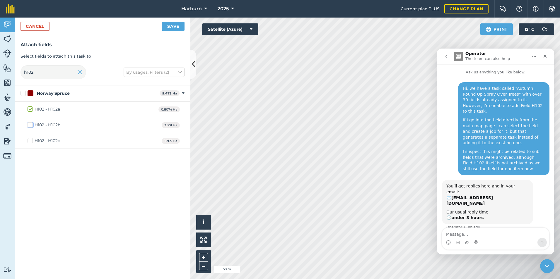
click at [31, 124] on input "H102 - H102b" at bounding box center [30, 124] width 4 height 4
checkbox input "true"
click at [57, 141] on div "H102 - H102c" at bounding box center [47, 141] width 25 height 6
click at [31, 141] on input "H102 - H102c" at bounding box center [30, 140] width 4 height 4
checkbox input "true"
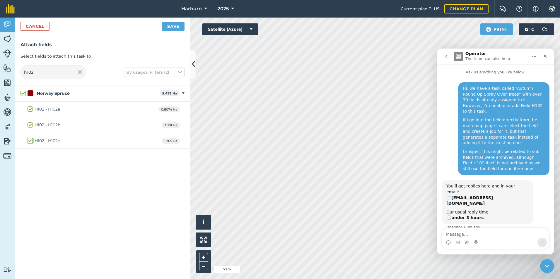
checkbox input "true"
click at [168, 28] on button "Save" at bounding box center [173, 26] width 23 height 9
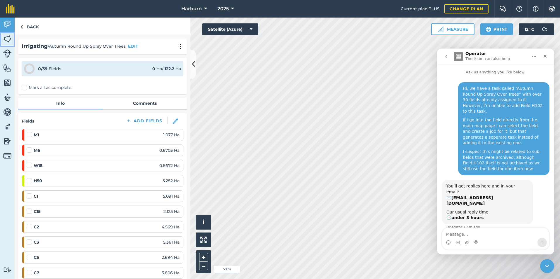
click at [8, 40] on img at bounding box center [7, 39] width 8 height 9
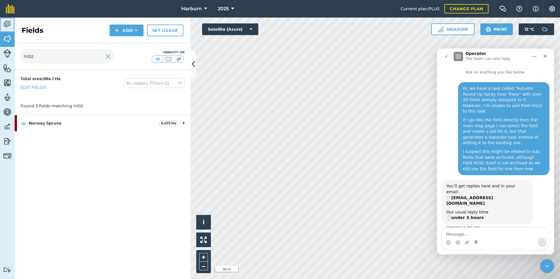
click at [8, 24] on img at bounding box center [7, 24] width 8 height 9
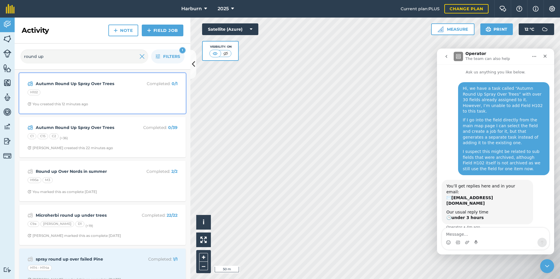
click at [131, 86] on p "Completed : 0 / 1" at bounding box center [154, 84] width 47 height 6
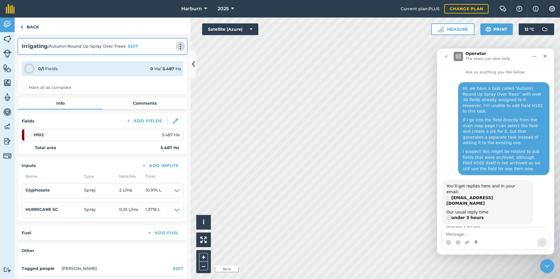
click at [177, 45] on img at bounding box center [180, 47] width 7 height 6
click at [154, 72] on link "Delete" at bounding box center [167, 73] width 37 height 12
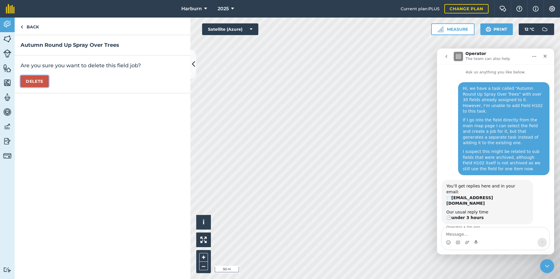
click at [37, 80] on button "Delete" at bounding box center [34, 82] width 28 height 12
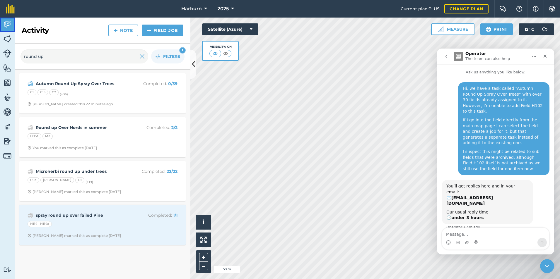
click at [5, 25] on img at bounding box center [7, 24] width 8 height 9
click at [142, 56] on img at bounding box center [141, 56] width 5 height 7
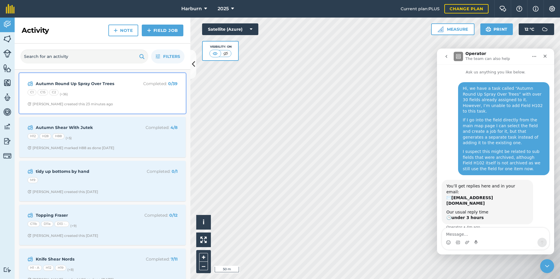
click at [130, 89] on div "Autumn Round Up Spray Over Trees Completed : 0 / 39 C1 C15 C2 (+ 36 ) [PERSON_N…" at bounding box center [102, 93] width 159 height 33
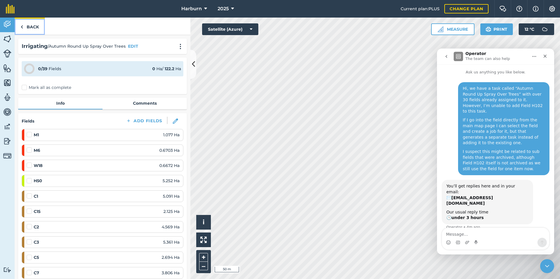
click at [26, 30] on link "Back" at bounding box center [30, 26] width 30 height 17
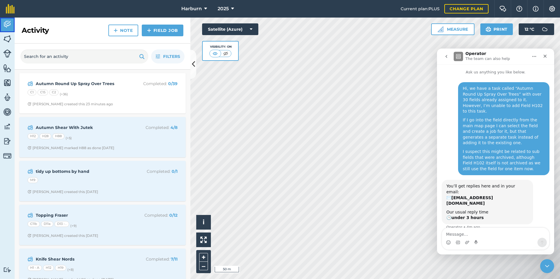
click at [6, 23] on img at bounding box center [7, 24] width 8 height 9
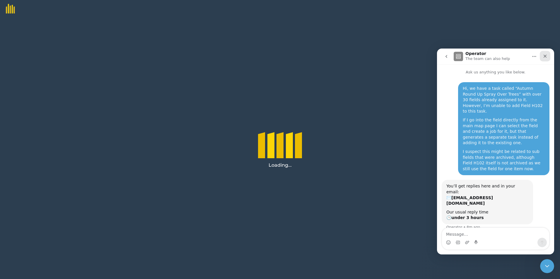
click at [544, 54] on icon "Close" at bounding box center [545, 56] width 5 height 5
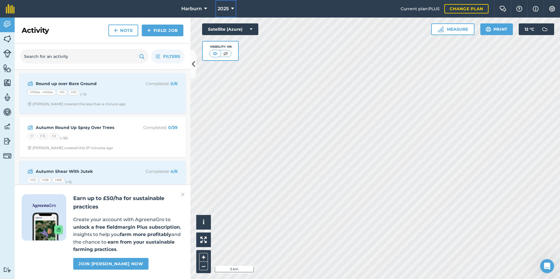
click at [227, 6] on span "2025" at bounding box center [223, 8] width 11 height 7
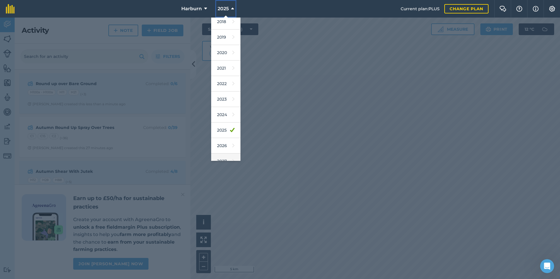
scroll to position [27, 0]
click at [223, 137] on link "2026" at bounding box center [225, 138] width 29 height 16
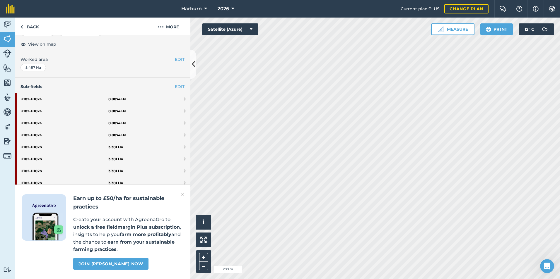
scroll to position [117, 0]
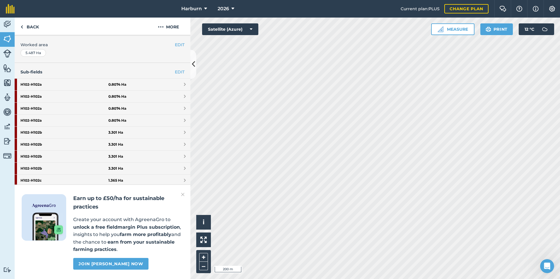
click at [182, 195] on img at bounding box center [183, 194] width 4 height 7
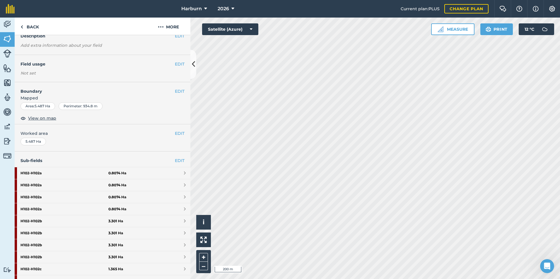
scroll to position [0, 0]
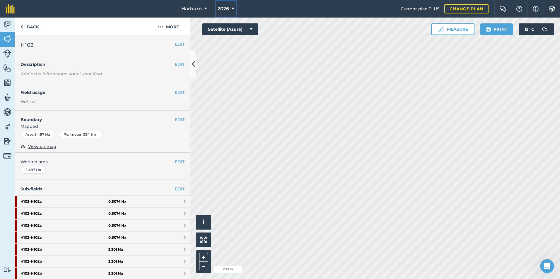
click at [223, 9] on span "2026" at bounding box center [223, 8] width 11 height 7
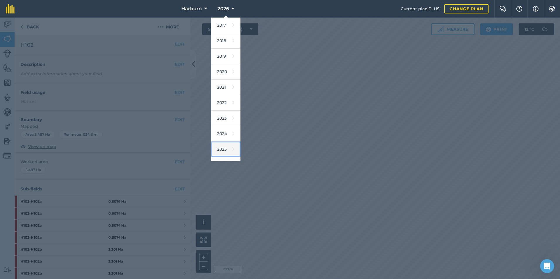
click at [223, 149] on link "2025" at bounding box center [225, 150] width 29 height 16
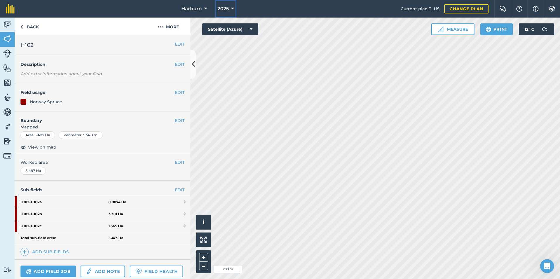
click at [216, 11] on button "2025" at bounding box center [225, 9] width 21 height 18
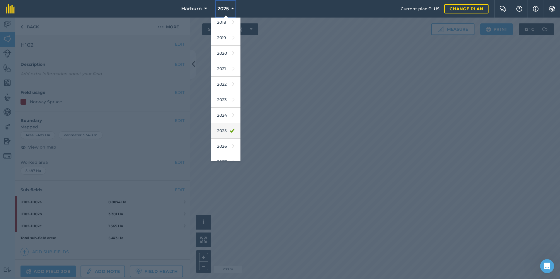
scroll to position [27, 0]
click at [220, 135] on link "2026" at bounding box center [225, 138] width 29 height 16
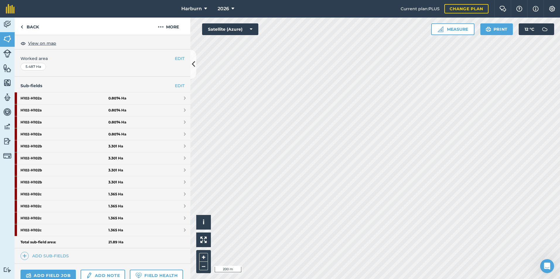
scroll to position [117, 0]
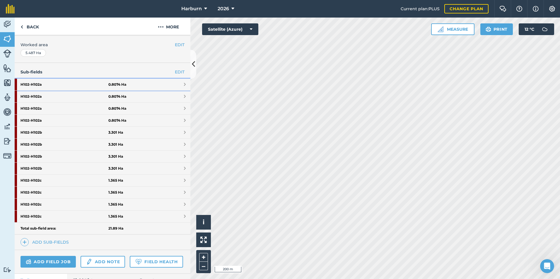
click at [94, 84] on strong "H102 - H102a" at bounding box center [64, 85] width 88 height 12
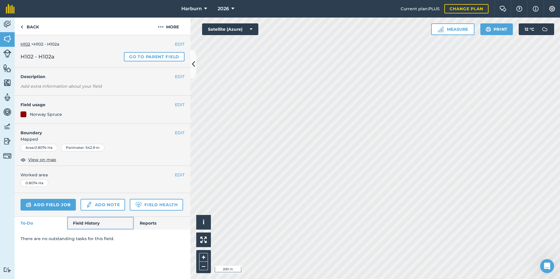
click at [90, 225] on link "Field History" at bounding box center [100, 223] width 66 height 13
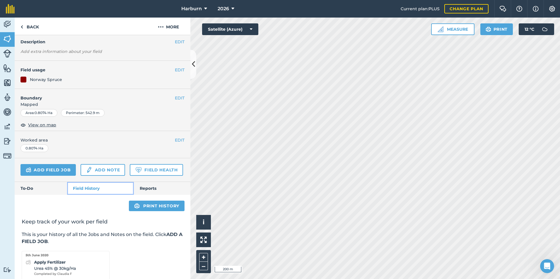
scroll to position [87, 0]
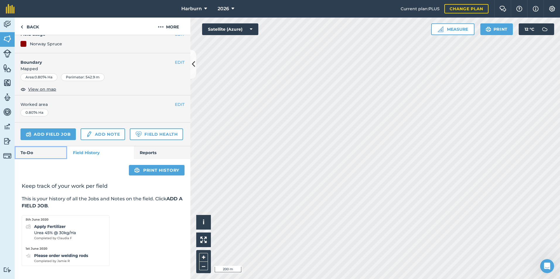
click at [32, 151] on link "To-Do" at bounding box center [41, 152] width 52 height 13
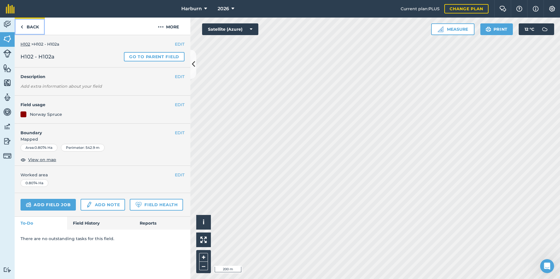
click at [24, 28] on link "Back" at bounding box center [30, 26] width 30 height 17
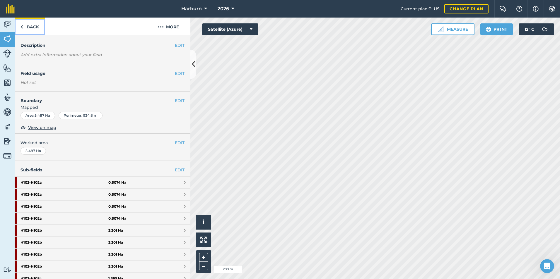
scroll to position [29, 0]
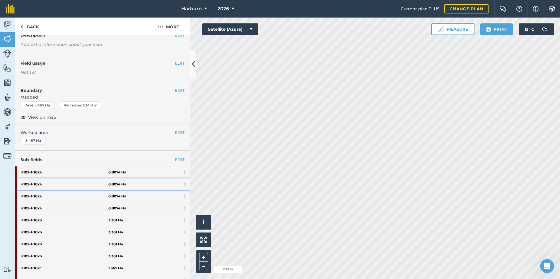
click at [152, 185] on link "H102 - H102a 0.8074 Ha" at bounding box center [103, 185] width 176 height 12
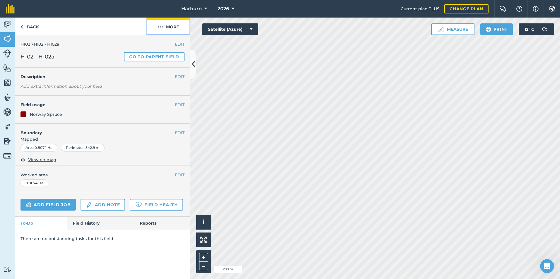
click at [168, 30] on button "More" at bounding box center [168, 26] width 44 height 17
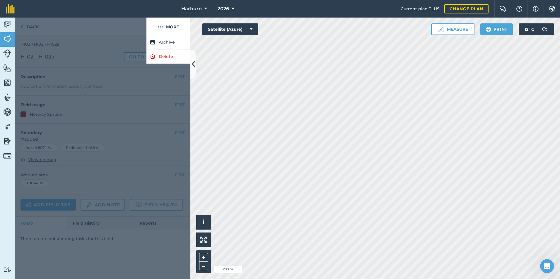
click at [139, 140] on div at bounding box center [103, 157] width 176 height 244
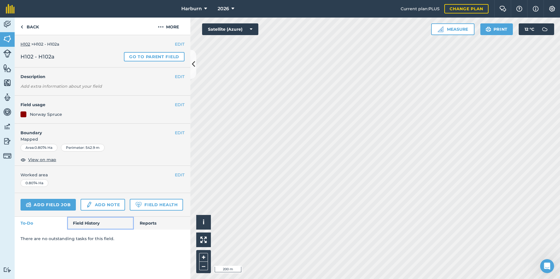
click at [85, 229] on link "Field History" at bounding box center [100, 223] width 66 height 13
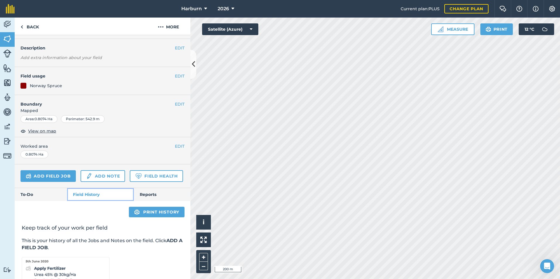
scroll to position [87, 0]
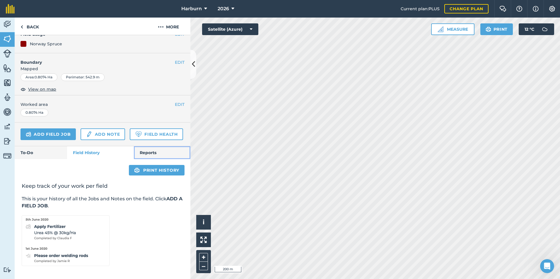
click at [148, 147] on link "Reports" at bounding box center [162, 152] width 57 height 13
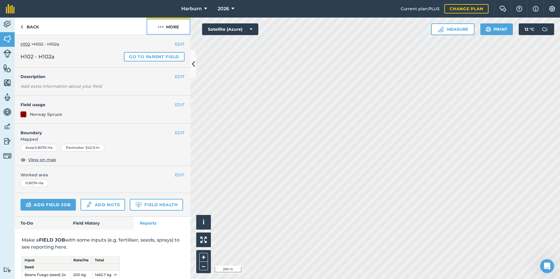
click at [162, 22] on button "More" at bounding box center [168, 26] width 44 height 17
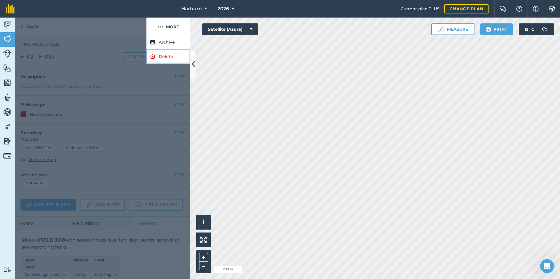
click at [160, 59] on link "Delete" at bounding box center [168, 56] width 44 height 14
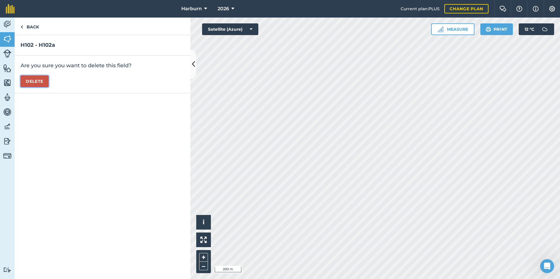
click at [40, 78] on button "Delete" at bounding box center [34, 82] width 28 height 12
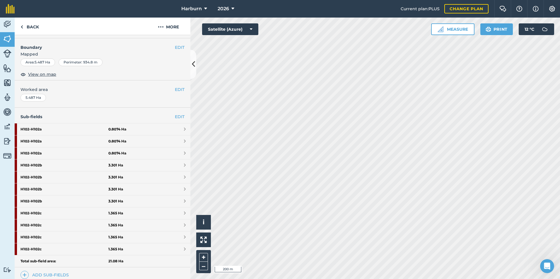
scroll to position [88, 0]
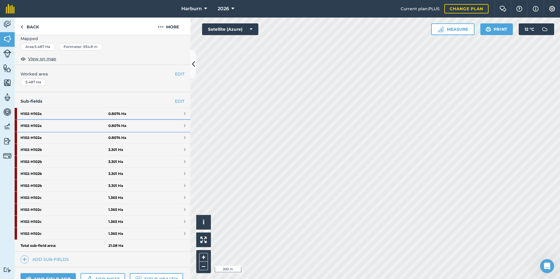
click at [150, 125] on link "H102 - H102a 0.8074 Ha" at bounding box center [103, 126] width 176 height 12
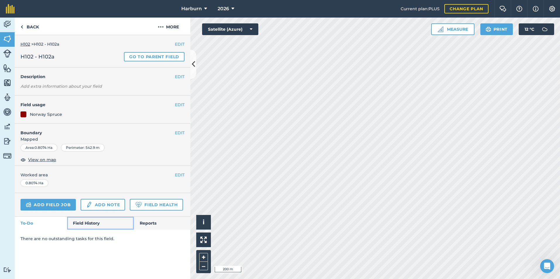
click at [90, 222] on link "Field History" at bounding box center [100, 223] width 66 height 13
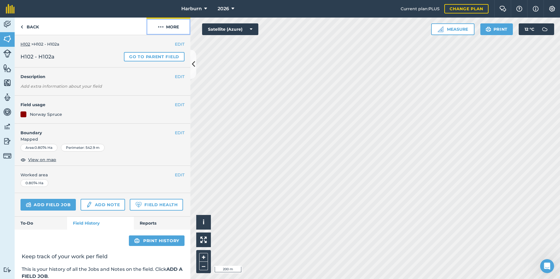
click at [160, 32] on button "More" at bounding box center [168, 26] width 44 height 17
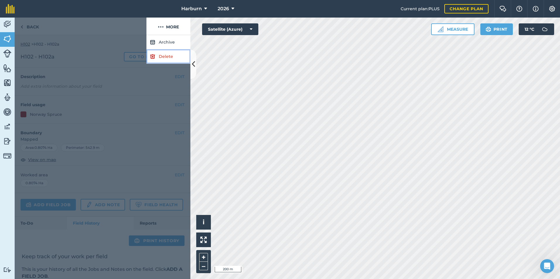
click at [159, 56] on link "Delete" at bounding box center [168, 56] width 44 height 14
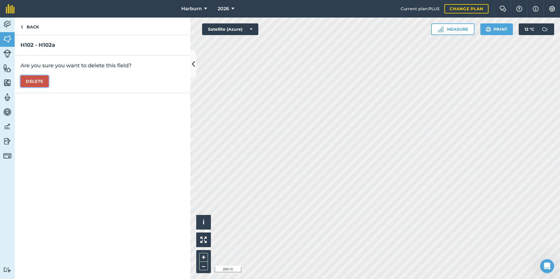
click at [40, 79] on button "Delete" at bounding box center [34, 82] width 28 height 12
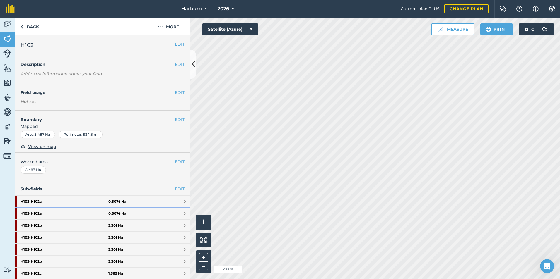
click at [141, 213] on link "H102 - H102a 0.8074 Ha" at bounding box center [103, 214] width 176 height 12
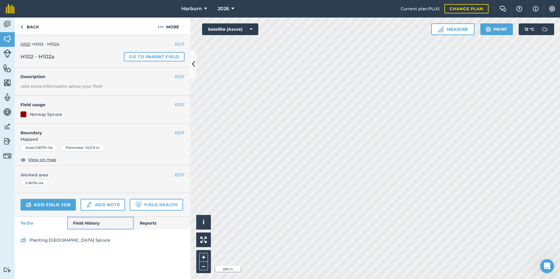
click at [96, 223] on link "Field History" at bounding box center [100, 223] width 66 height 13
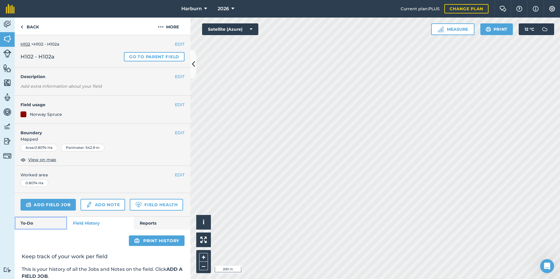
click at [44, 230] on link "To-Do" at bounding box center [41, 223] width 52 height 13
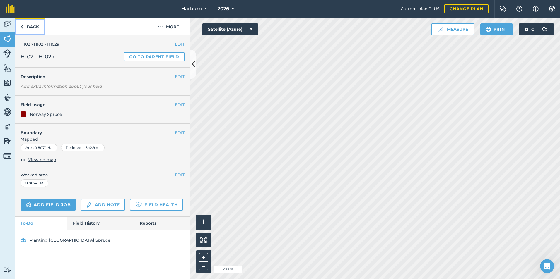
click at [32, 20] on link "Back" at bounding box center [30, 26] width 30 height 17
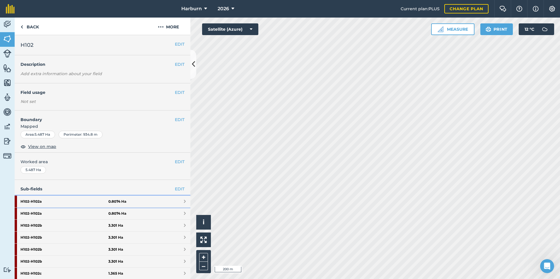
click at [83, 200] on strong "H102 - H102a" at bounding box center [64, 202] width 88 height 12
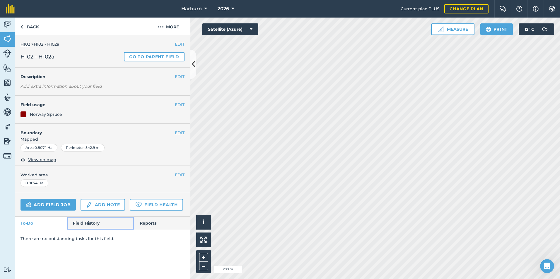
click at [78, 223] on link "Field History" at bounding box center [100, 223] width 66 height 13
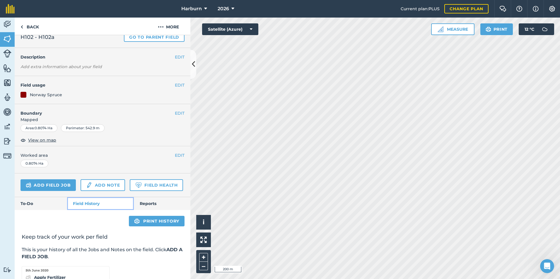
scroll to position [29, 0]
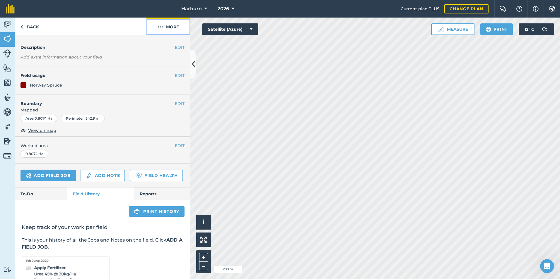
click at [167, 24] on button "More" at bounding box center [168, 26] width 44 height 17
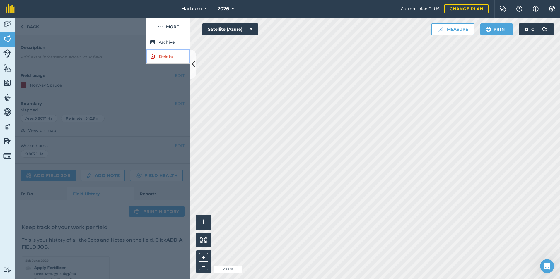
click at [162, 54] on link "Delete" at bounding box center [168, 56] width 44 height 14
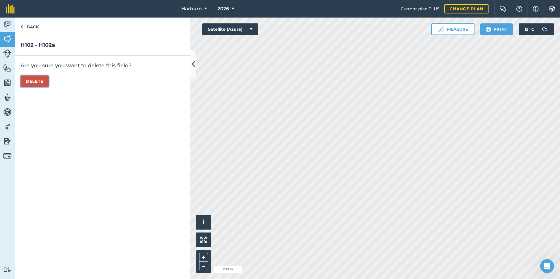
click at [40, 81] on button "Delete" at bounding box center [34, 82] width 28 height 12
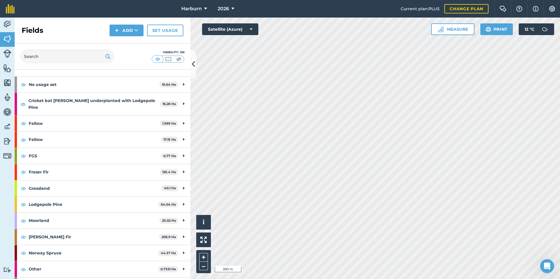
scroll to position [29, 0]
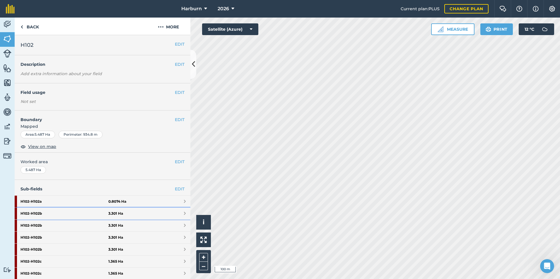
click at [74, 216] on strong "H102 - H102b" at bounding box center [64, 214] width 88 height 12
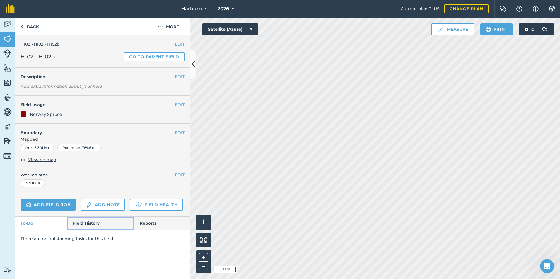
click at [81, 225] on link "Field History" at bounding box center [100, 223] width 66 height 13
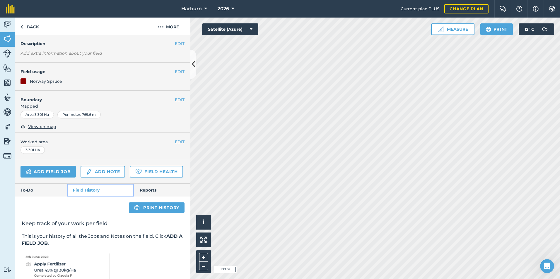
scroll to position [59, 0]
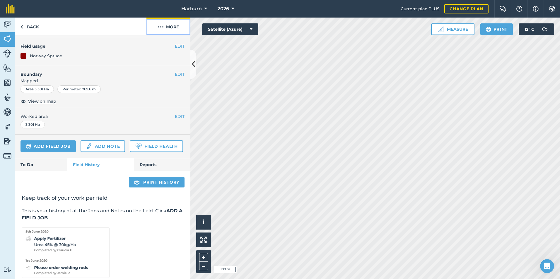
click at [165, 27] on button "More" at bounding box center [168, 26] width 44 height 17
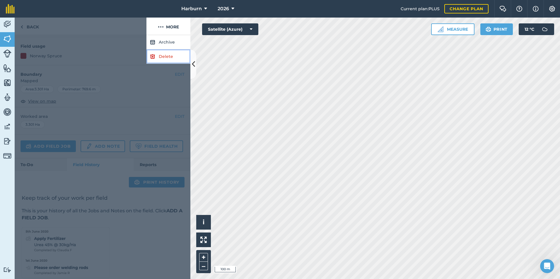
click at [164, 54] on link "Delete" at bounding box center [168, 56] width 44 height 14
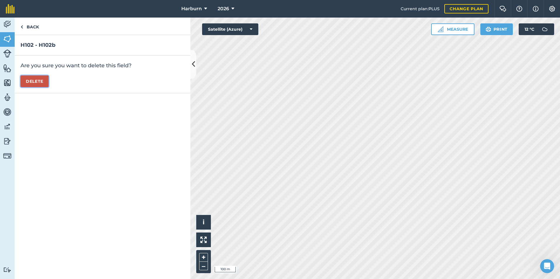
click at [42, 80] on button "Delete" at bounding box center [34, 82] width 28 height 12
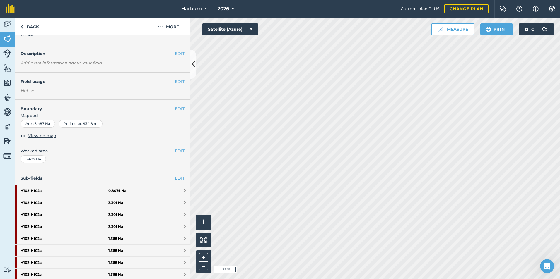
scroll to position [29, 0]
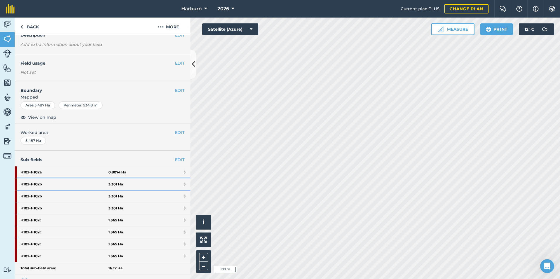
click at [71, 184] on strong "H102 - H102b" at bounding box center [64, 185] width 88 height 12
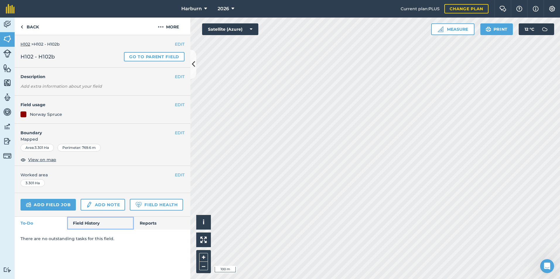
click at [97, 228] on link "Field History" at bounding box center [100, 223] width 66 height 13
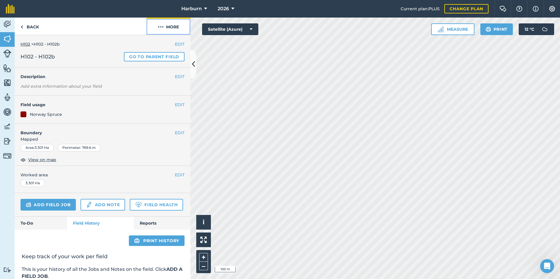
click at [173, 31] on button "More" at bounding box center [168, 26] width 44 height 17
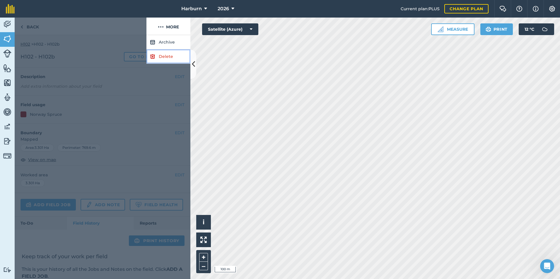
click at [159, 57] on link "Delete" at bounding box center [168, 56] width 44 height 14
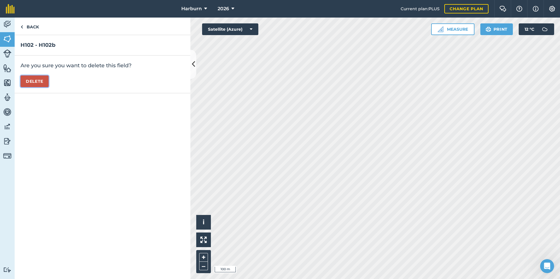
drag, startPoint x: 37, startPoint y: 81, endPoint x: 37, endPoint y: 77, distance: 3.8
click at [37, 81] on button "Delete" at bounding box center [34, 82] width 28 height 12
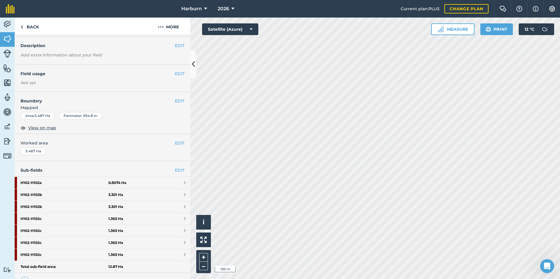
scroll to position [29, 0]
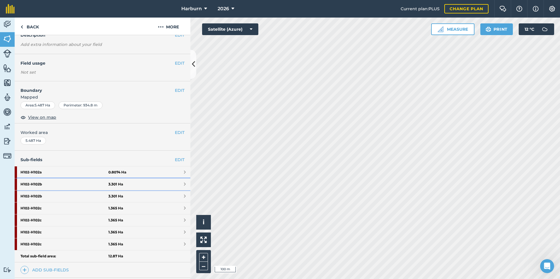
click at [54, 185] on strong "H102 - H102b" at bounding box center [64, 185] width 88 height 12
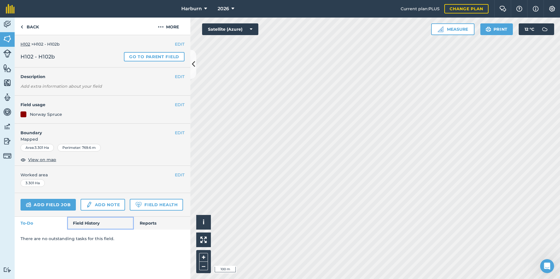
click at [81, 221] on link "Field History" at bounding box center [100, 223] width 66 height 13
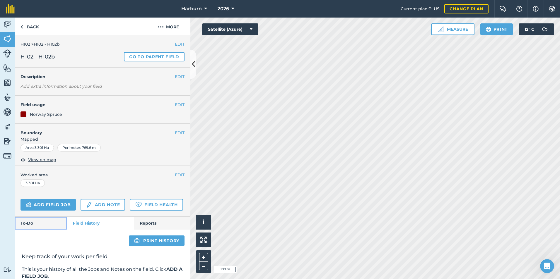
click at [54, 230] on link "To-Do" at bounding box center [41, 223] width 52 height 13
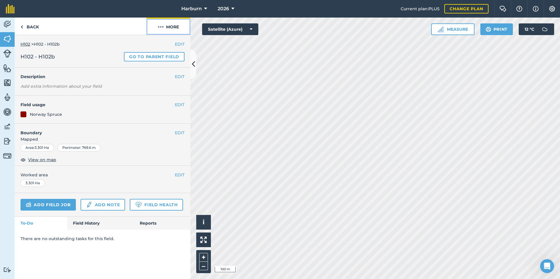
click at [170, 29] on button "More" at bounding box center [168, 26] width 44 height 17
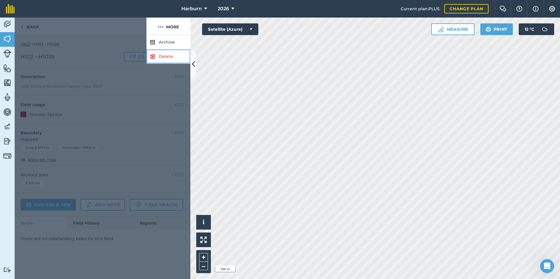
click at [162, 55] on link "Delete" at bounding box center [168, 56] width 44 height 14
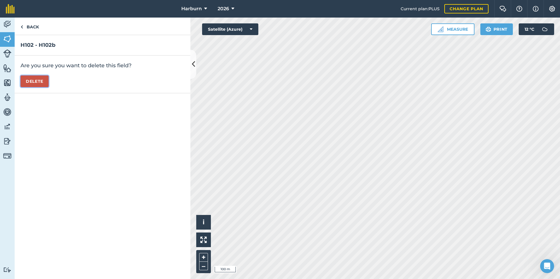
click at [35, 81] on button "Delete" at bounding box center [34, 82] width 28 height 12
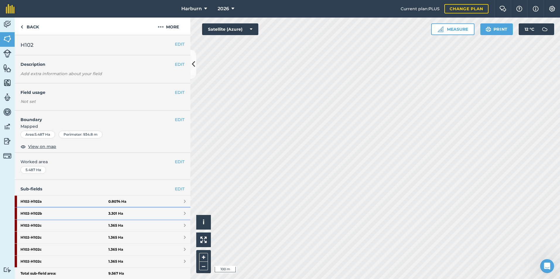
click at [75, 214] on strong "H102 - H102b" at bounding box center [64, 214] width 88 height 12
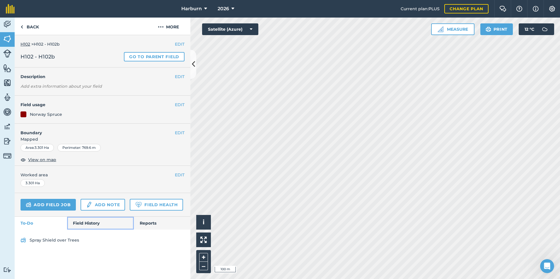
click at [83, 222] on link "Field History" at bounding box center [100, 223] width 66 height 13
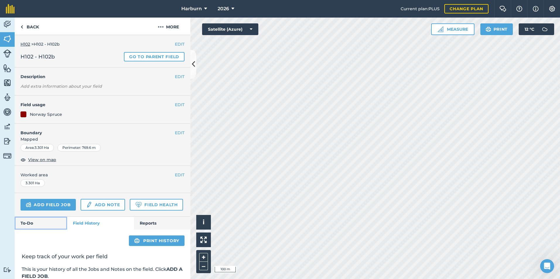
click at [44, 230] on link "To-Do" at bounding box center [41, 223] width 52 height 13
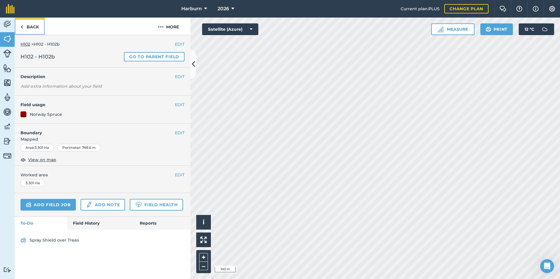
click at [33, 29] on link "Back" at bounding box center [30, 26] width 30 height 17
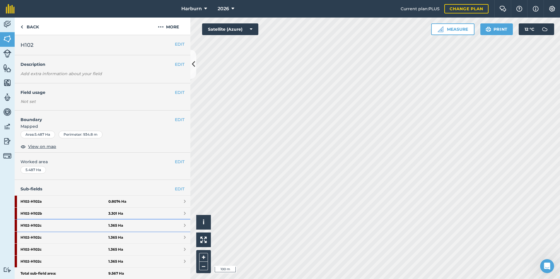
click at [82, 226] on strong "H102 - H102c" at bounding box center [64, 226] width 88 height 12
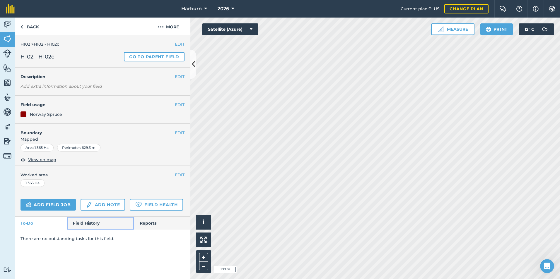
click at [87, 222] on link "Field History" at bounding box center [100, 223] width 66 height 13
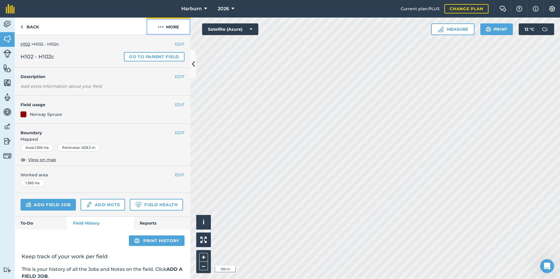
drag, startPoint x: 170, startPoint y: 24, endPoint x: 170, endPoint y: 29, distance: 5.6
click at [170, 24] on button "More" at bounding box center [168, 26] width 44 height 17
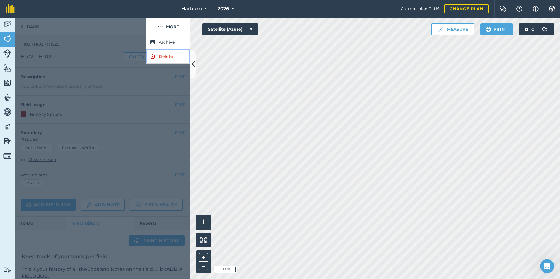
click at [163, 55] on link "Delete" at bounding box center [168, 56] width 44 height 14
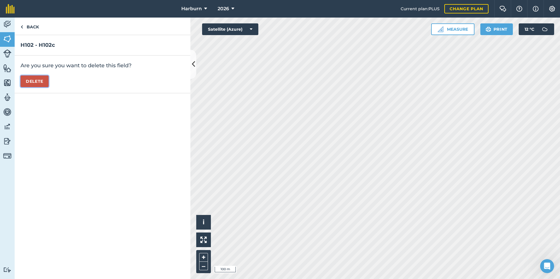
drag, startPoint x: 43, startPoint y: 78, endPoint x: 44, endPoint y: 61, distance: 17.3
click at [42, 78] on button "Delete" at bounding box center [34, 82] width 28 height 12
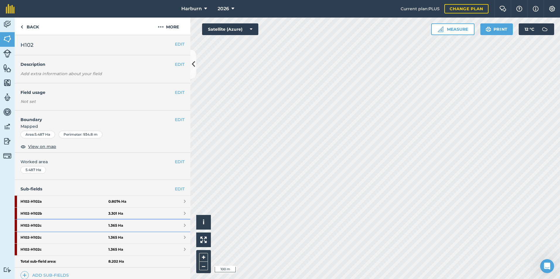
click at [59, 225] on strong "H102 - H102c" at bounding box center [64, 226] width 88 height 12
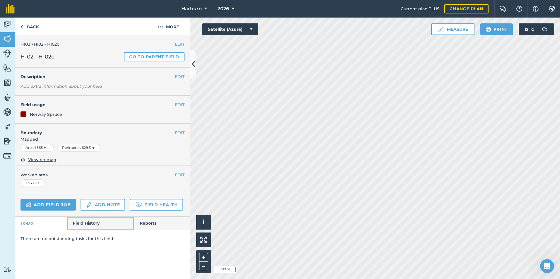
click at [87, 221] on link "Field History" at bounding box center [100, 223] width 66 height 13
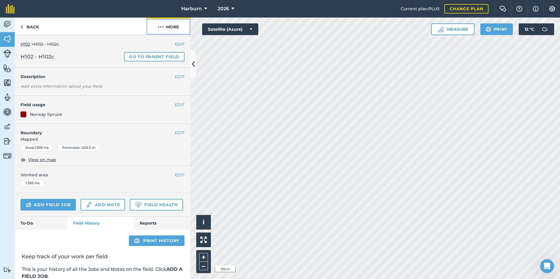
click at [156, 31] on button "More" at bounding box center [168, 26] width 44 height 17
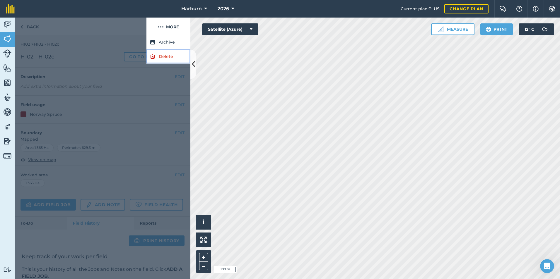
click at [159, 59] on link "Delete" at bounding box center [168, 56] width 44 height 14
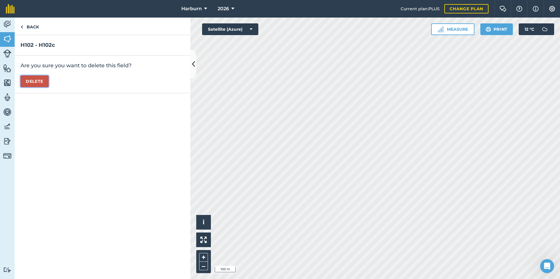
click at [40, 83] on button "Delete" at bounding box center [34, 82] width 28 height 12
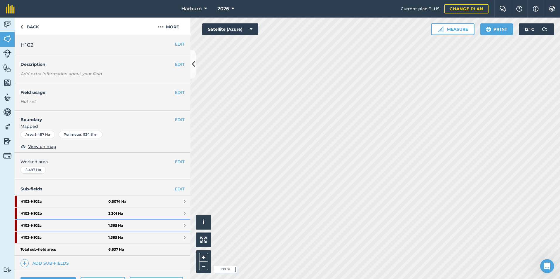
click at [44, 226] on strong "H102 - H102c" at bounding box center [64, 226] width 88 height 12
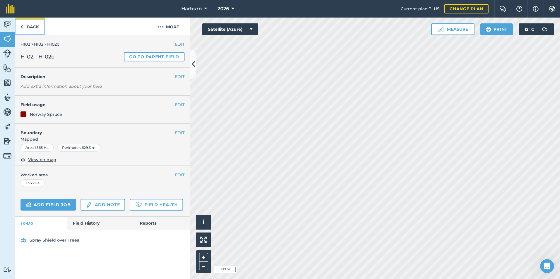
click at [32, 26] on link "Back" at bounding box center [30, 26] width 30 height 17
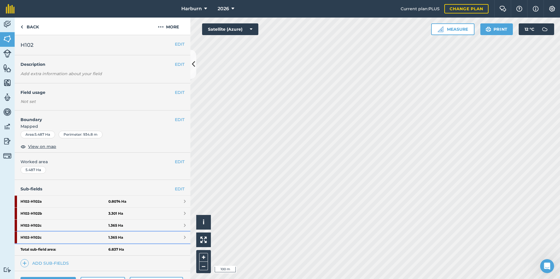
click at [50, 239] on strong "H102 - H102c" at bounding box center [64, 238] width 88 height 12
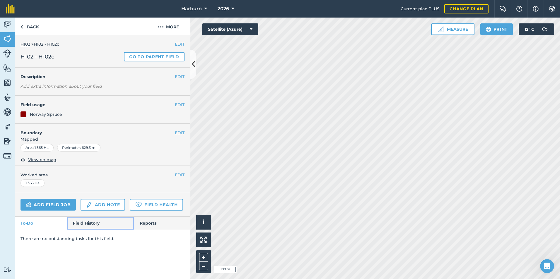
drag, startPoint x: 101, startPoint y: 221, endPoint x: 117, endPoint y: 179, distance: 44.7
click at [100, 221] on link "Field History" at bounding box center [100, 223] width 66 height 13
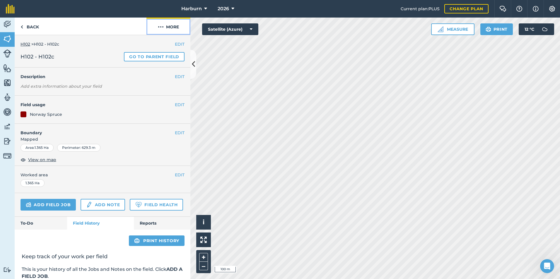
click at [164, 28] on button "More" at bounding box center [168, 26] width 44 height 17
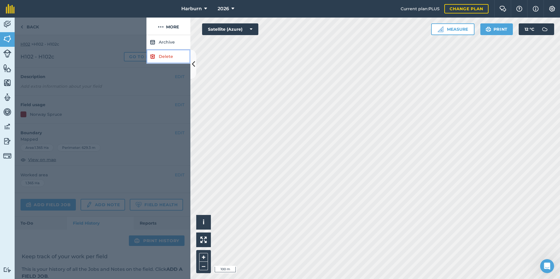
click at [167, 54] on link "Delete" at bounding box center [168, 56] width 44 height 14
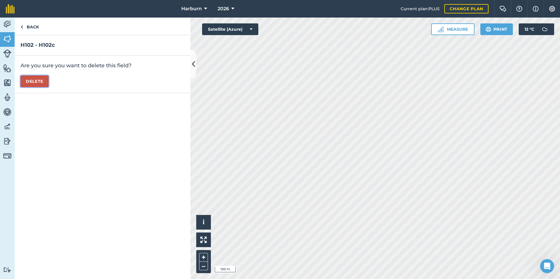
click at [28, 83] on button "Delete" at bounding box center [34, 82] width 28 height 12
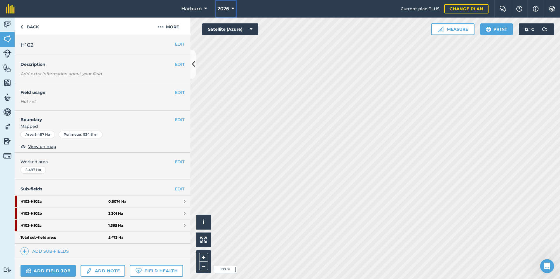
click at [225, 9] on span "2026" at bounding box center [223, 8] width 11 height 7
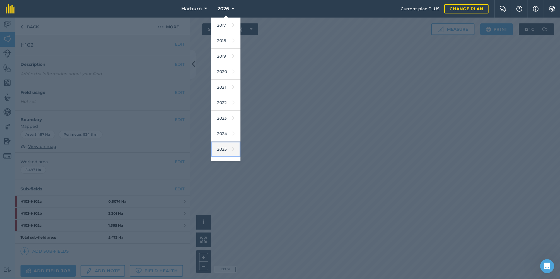
click at [232, 151] on icon at bounding box center [233, 149] width 2 height 8
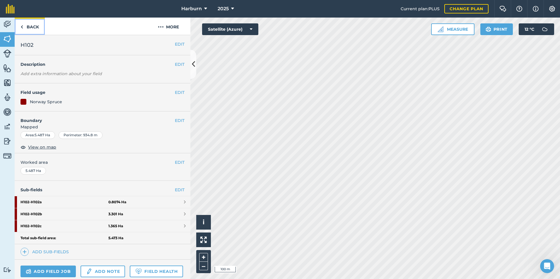
click at [15, 22] on link "Back" at bounding box center [30, 26] width 30 height 17
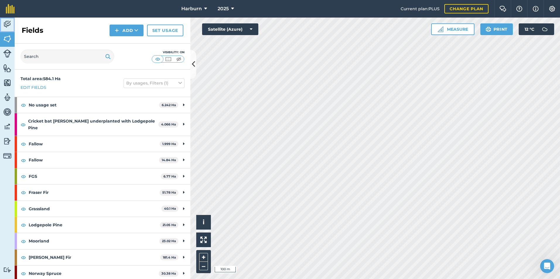
click at [8, 21] on img at bounding box center [7, 24] width 8 height 9
